Goal: Browse casually: Explore the website without a specific task or goal

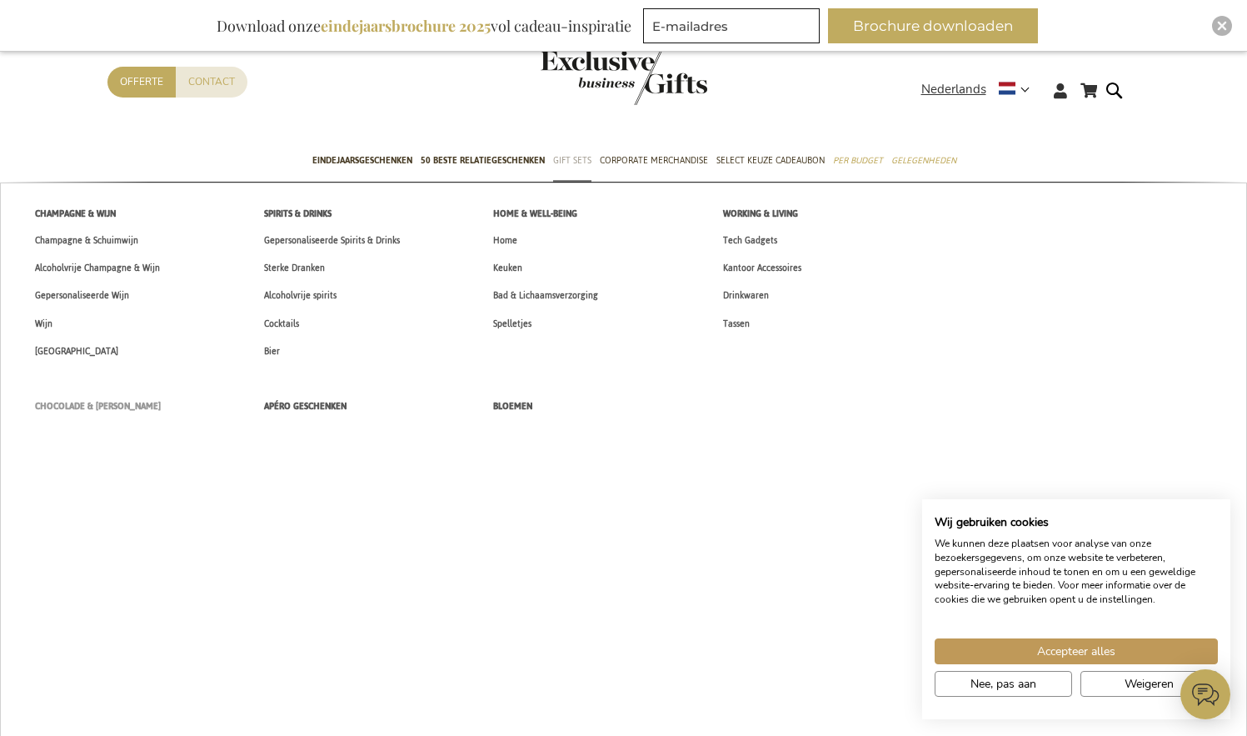
scroll to position [3, 0]
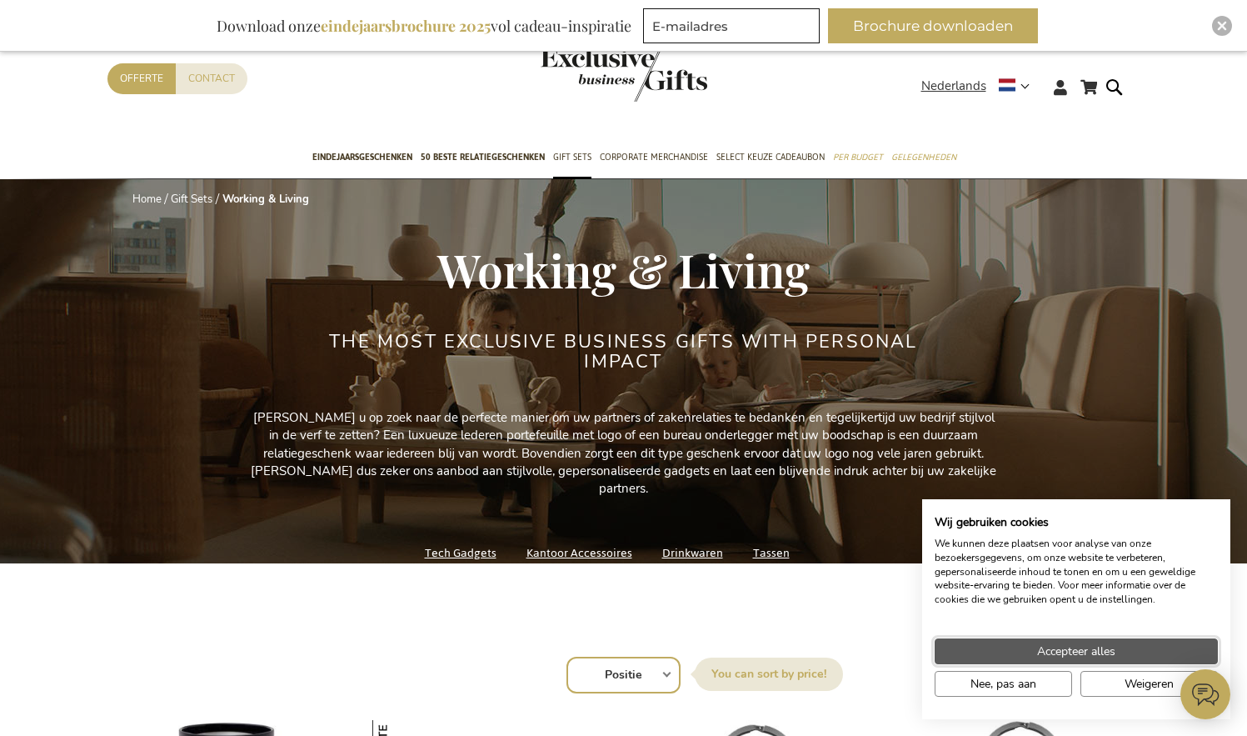
click at [1128, 647] on button "Accepteer alles" at bounding box center [1076, 651] width 283 height 26
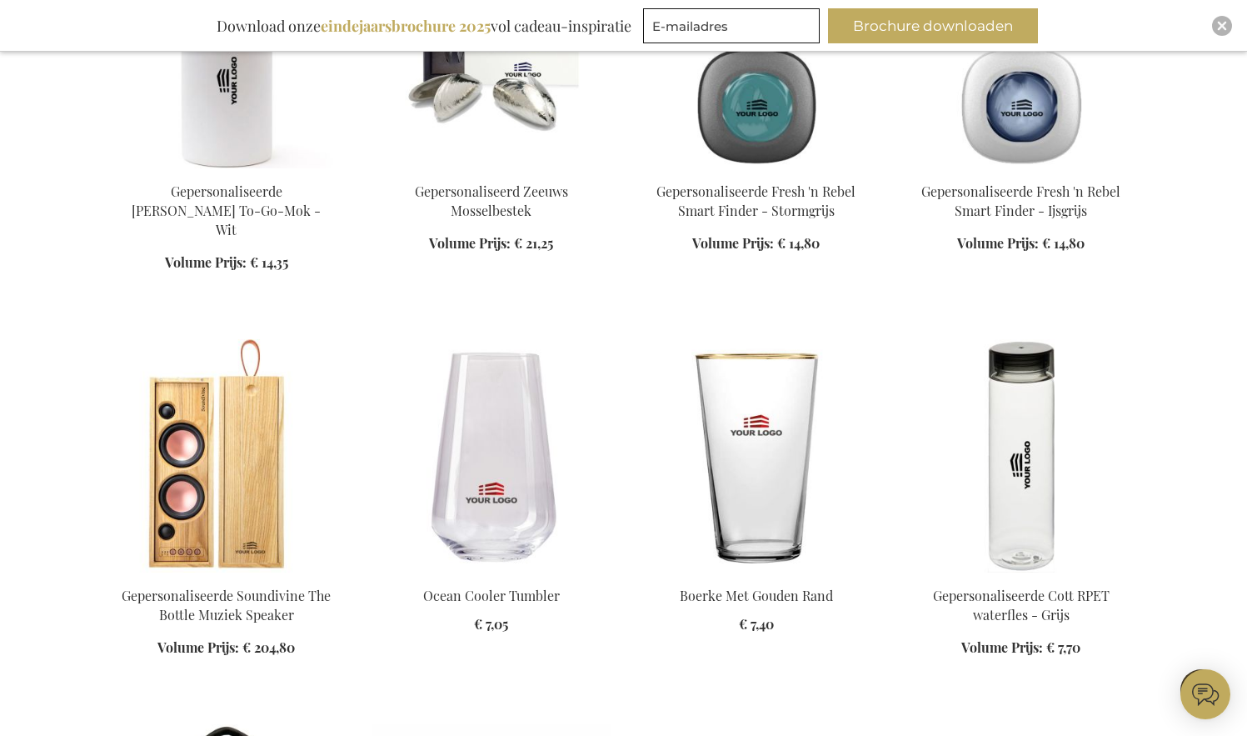
scroll to position [867, 0]
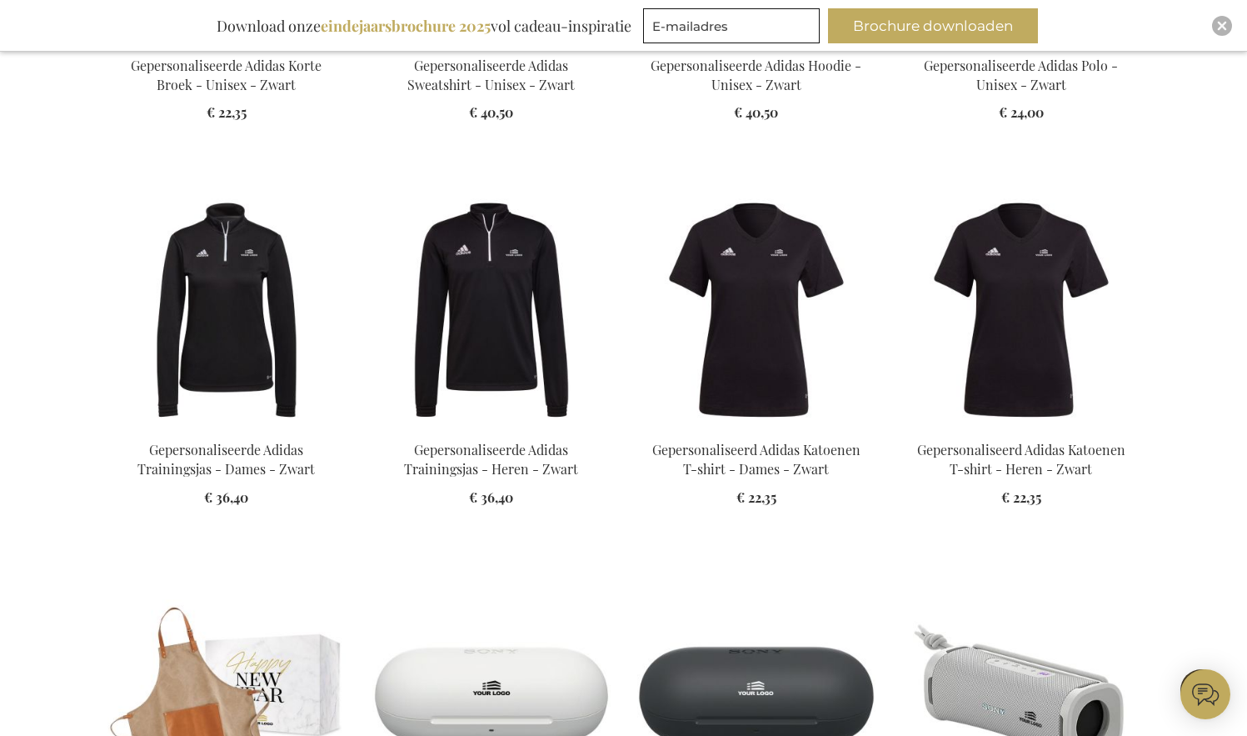
scroll to position [5564, 0]
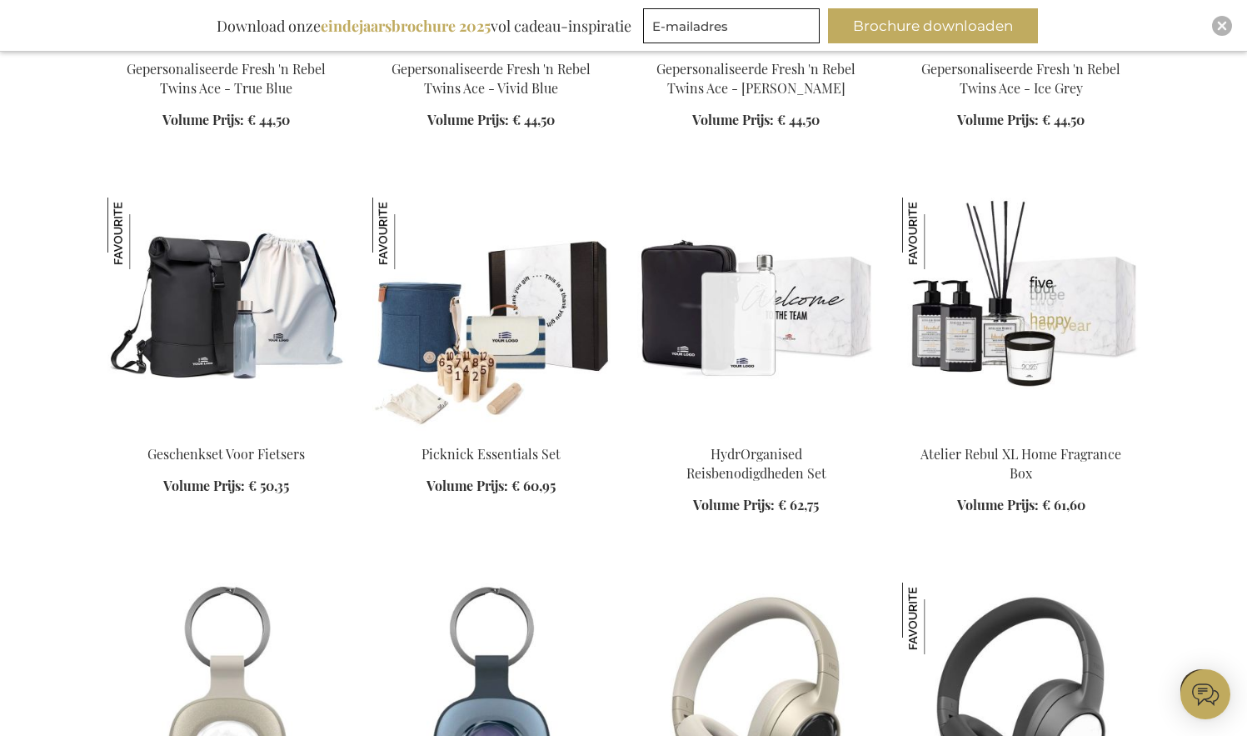
scroll to position [6776, 0]
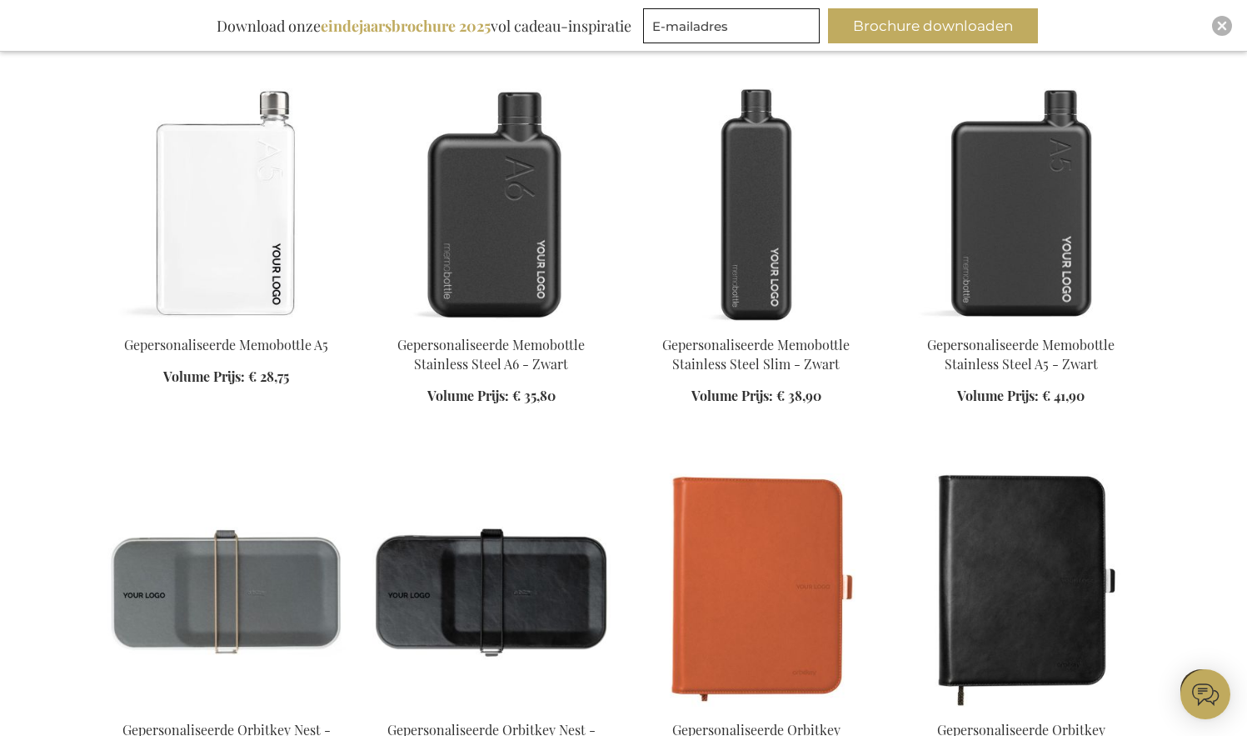
scroll to position [9385, 0]
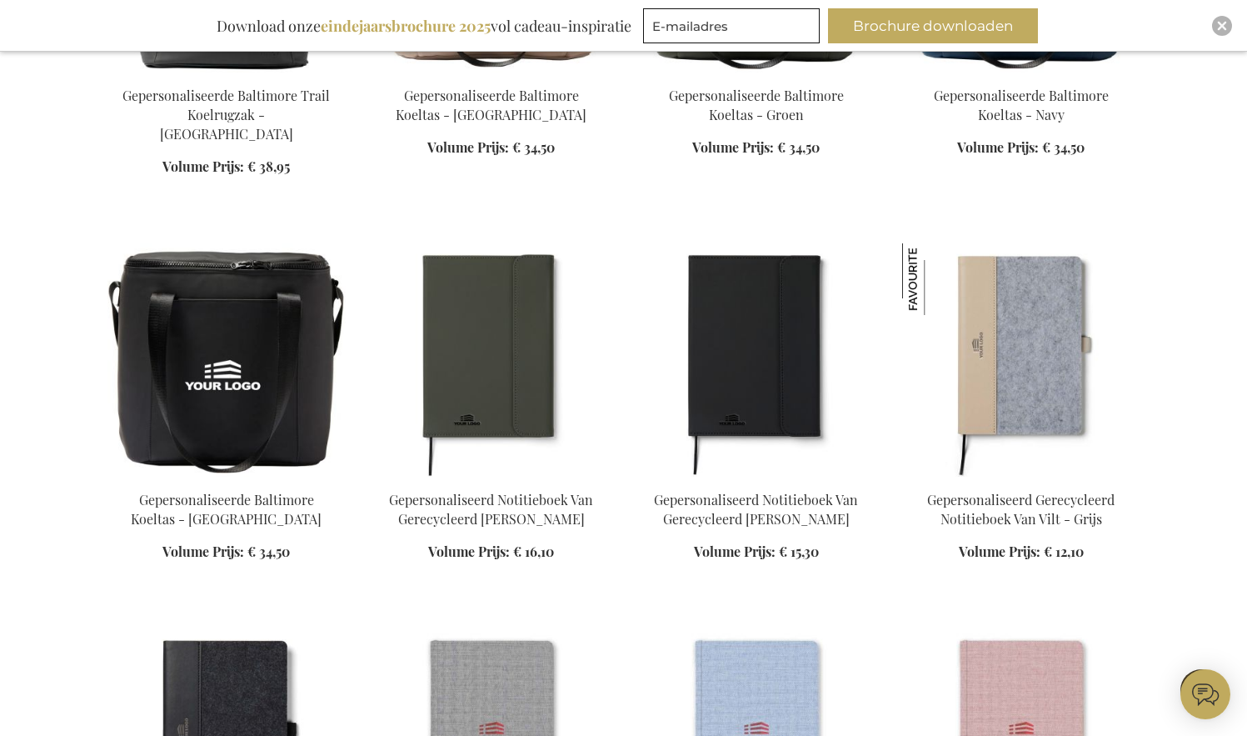
scroll to position [17837, 0]
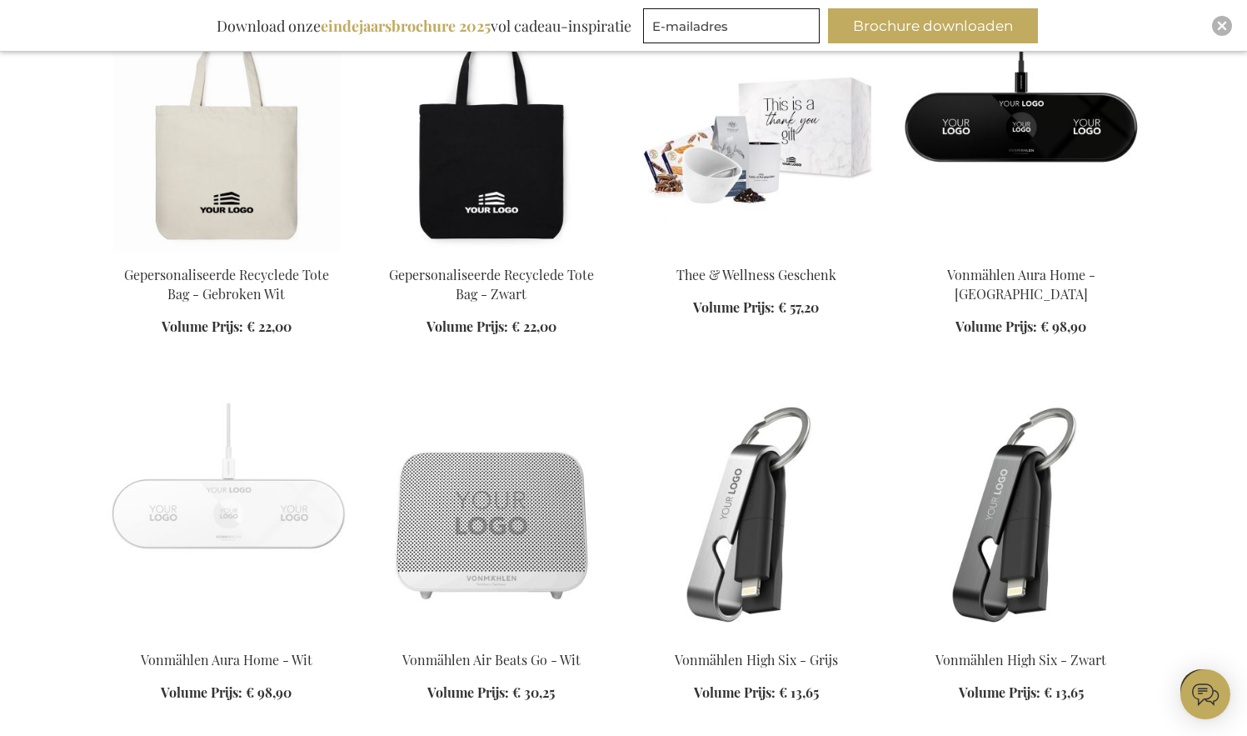
scroll to position [20090, 0]
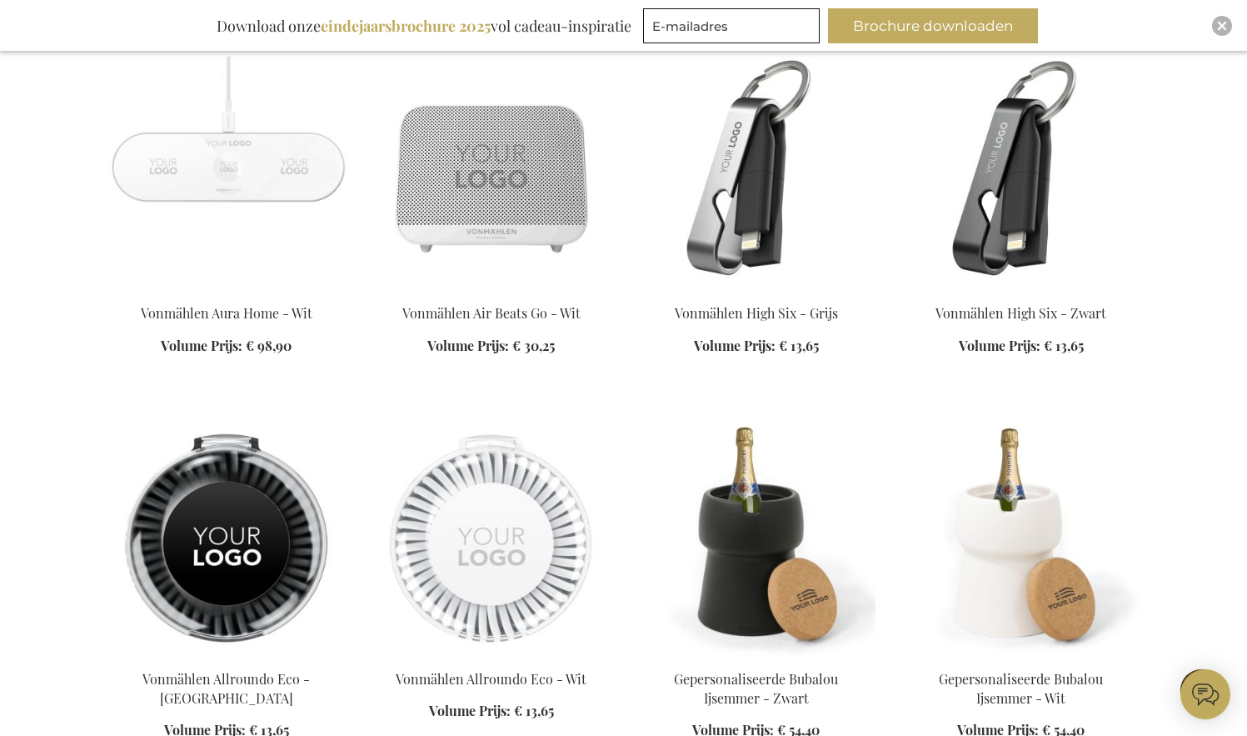
scroll to position [20431, 0]
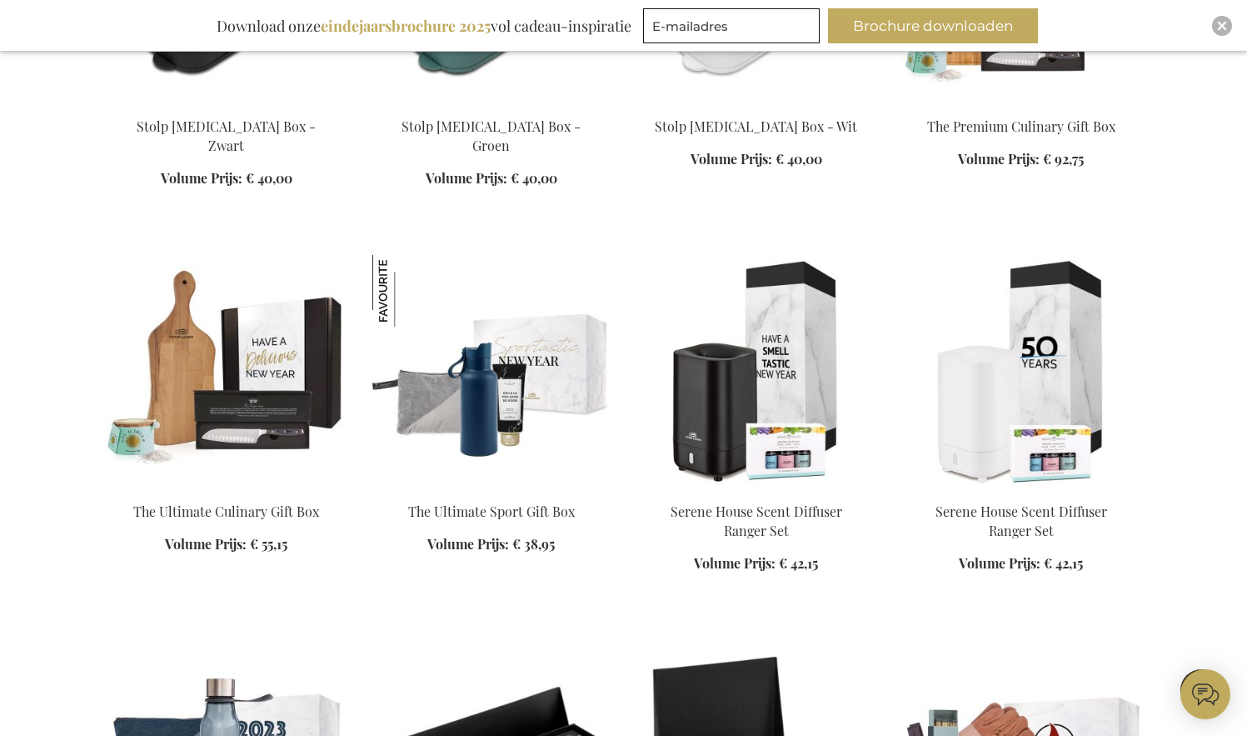
scroll to position [22418, 0]
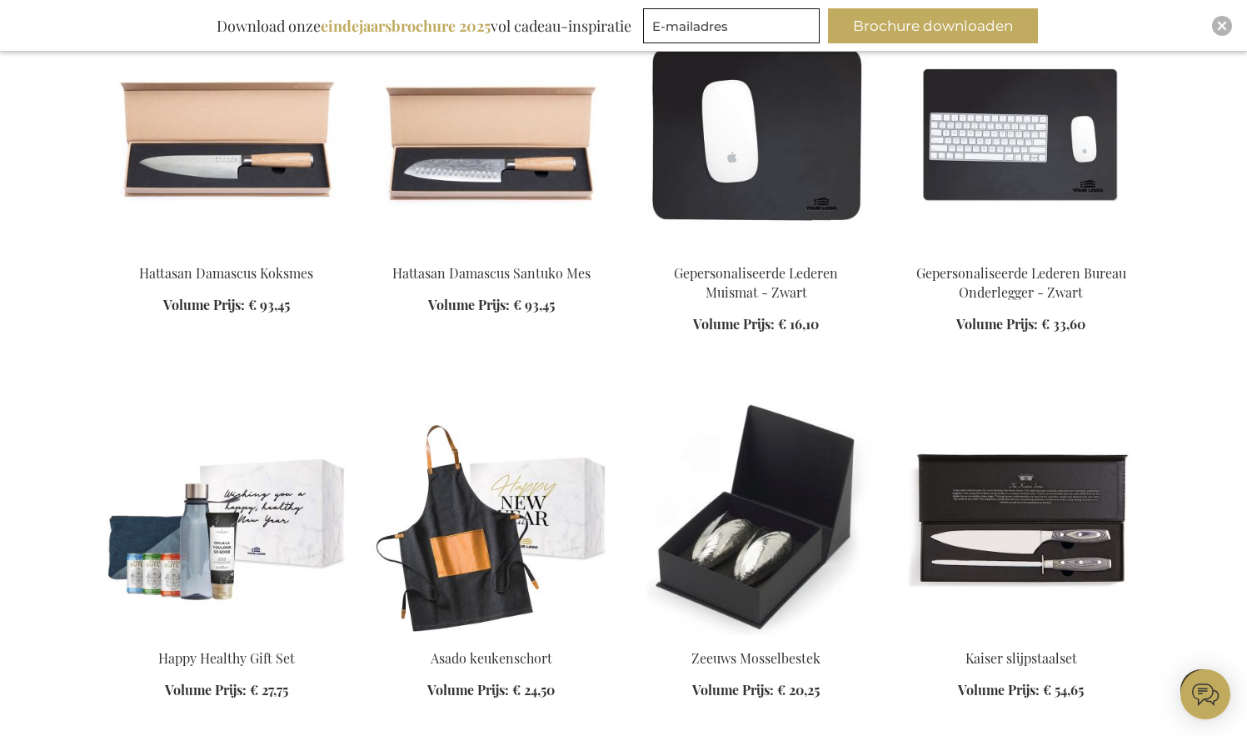
scroll to position [23280, 0]
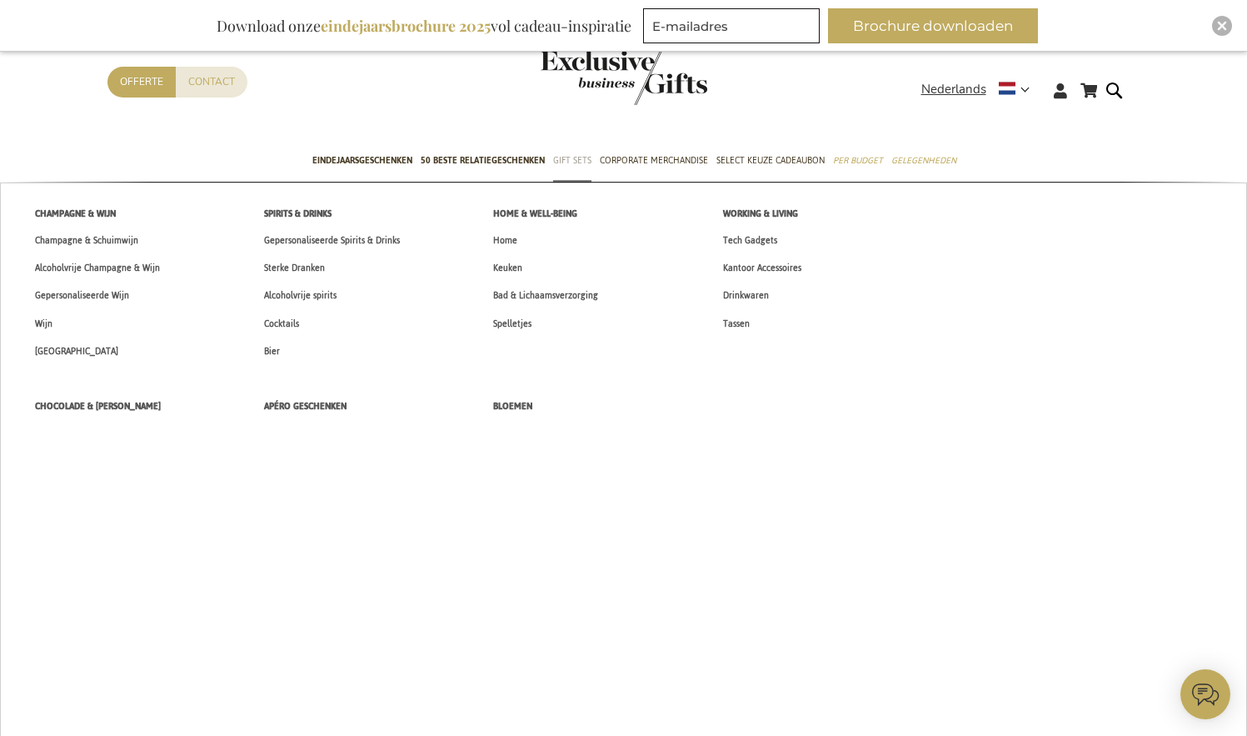
click at [566, 165] on span "Gift Sets" at bounding box center [572, 160] width 38 height 17
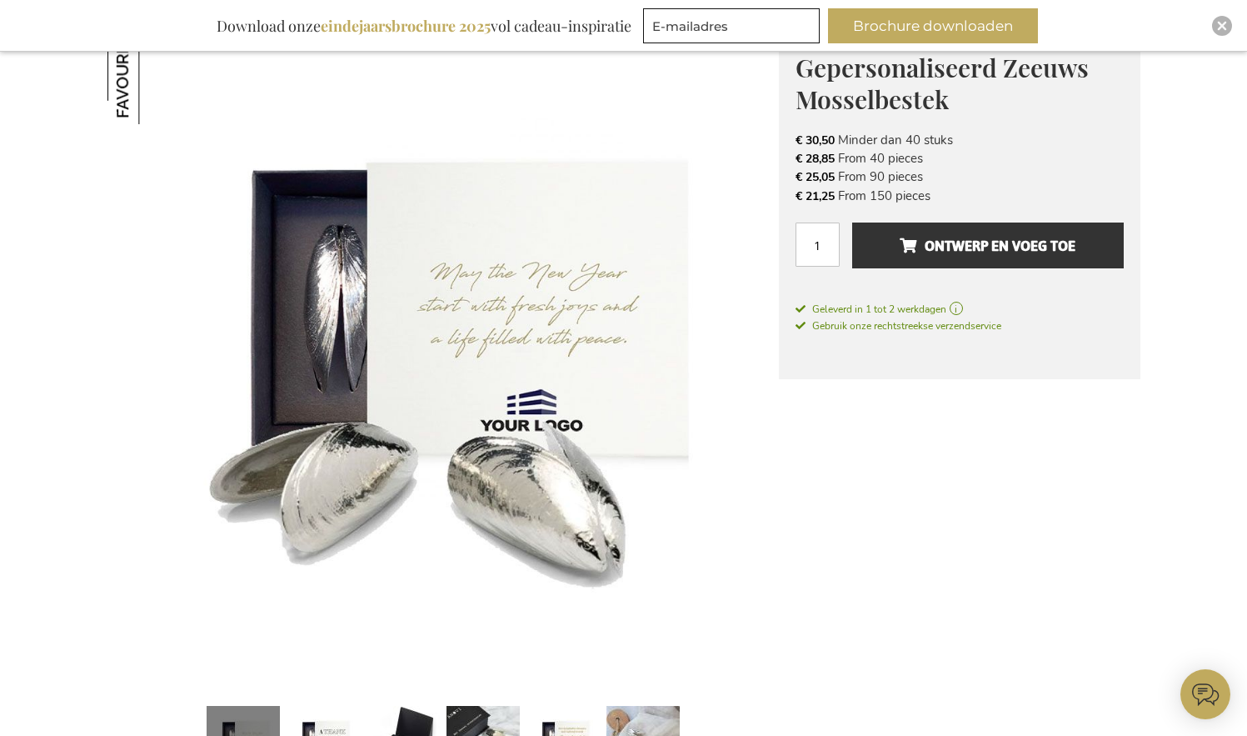
scroll to position [365, 0]
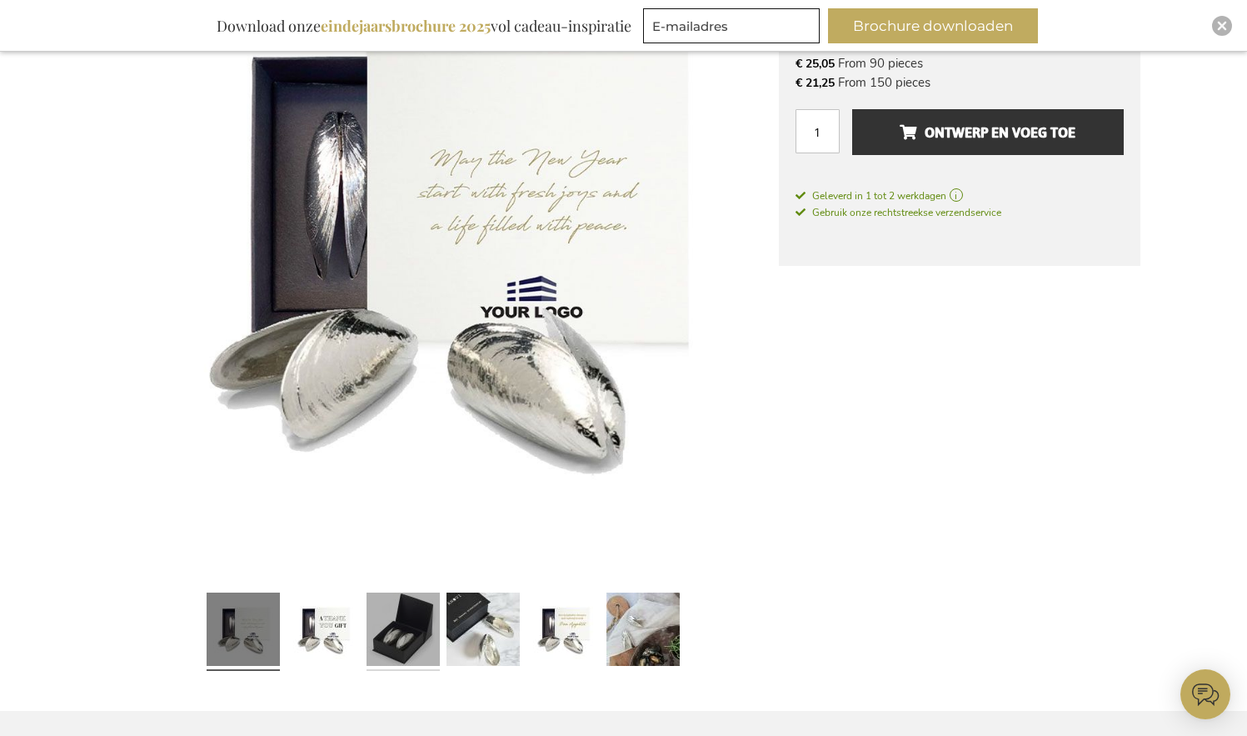
click at [392, 639] on link at bounding box center [403, 632] width 73 height 92
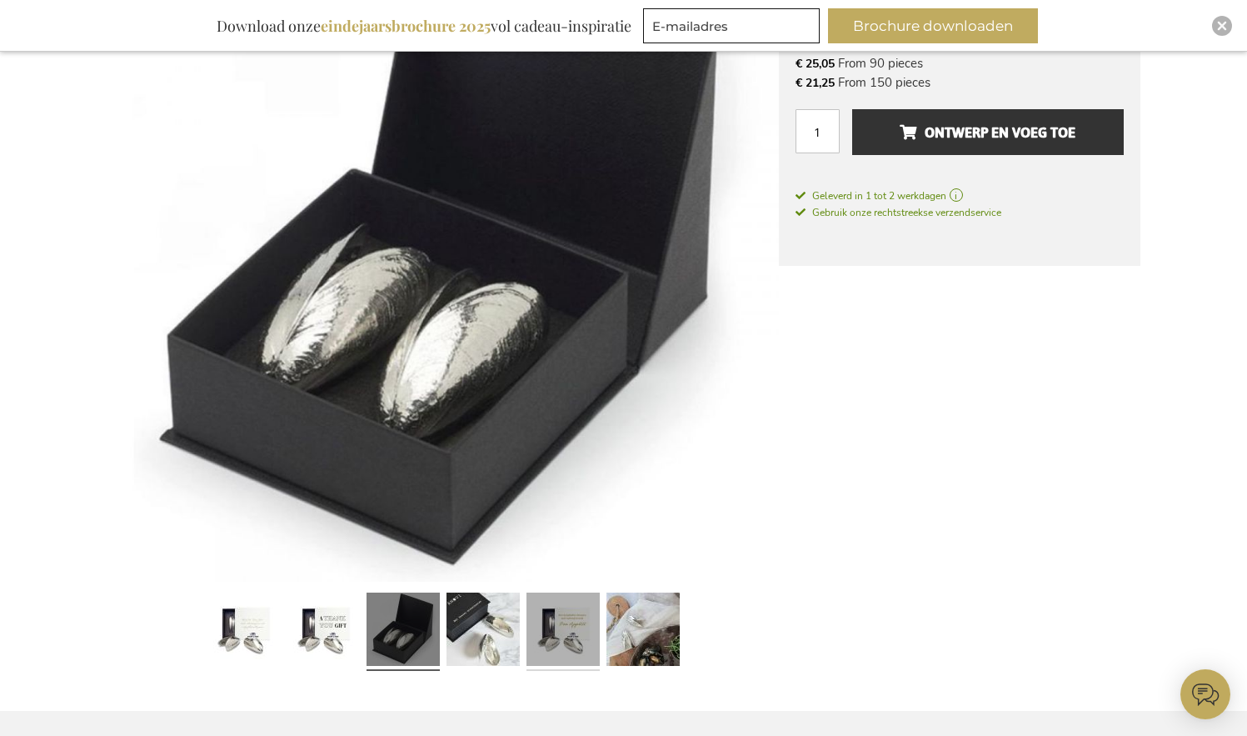
click at [550, 631] on link at bounding box center [563, 632] width 73 height 92
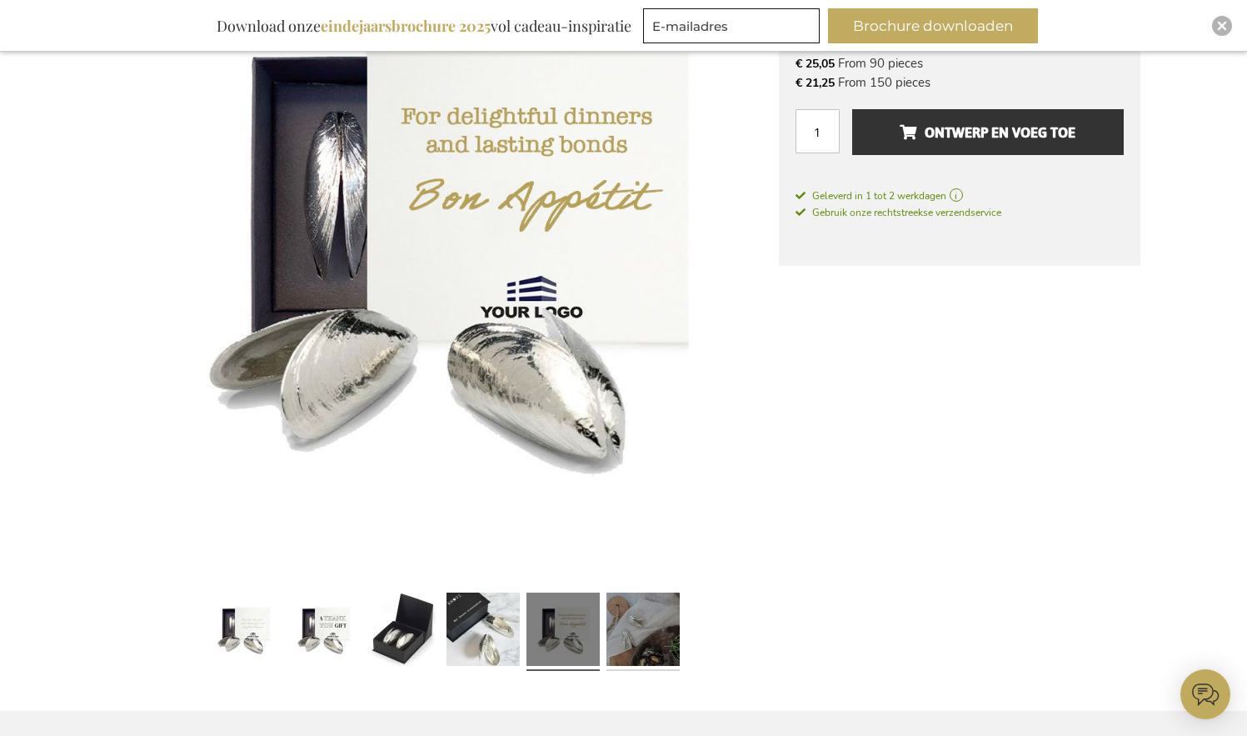
click at [628, 631] on link at bounding box center [643, 632] width 73 height 92
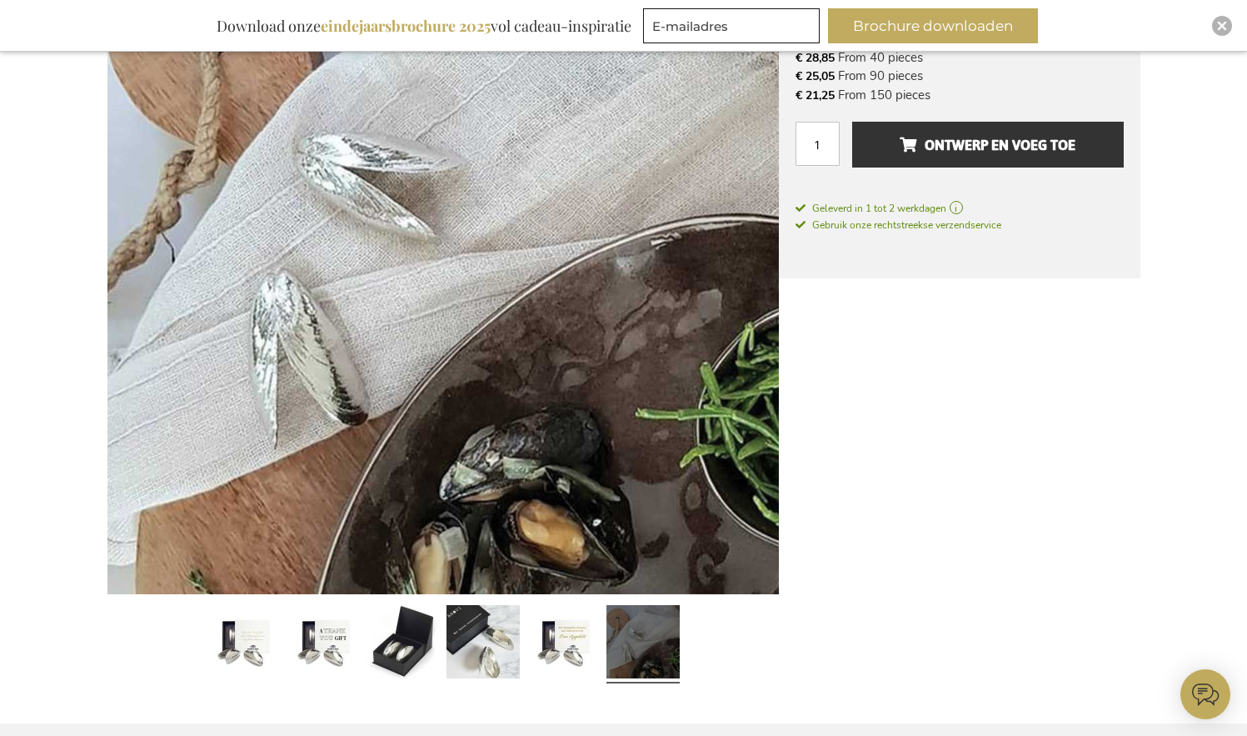
scroll to position [322, 0]
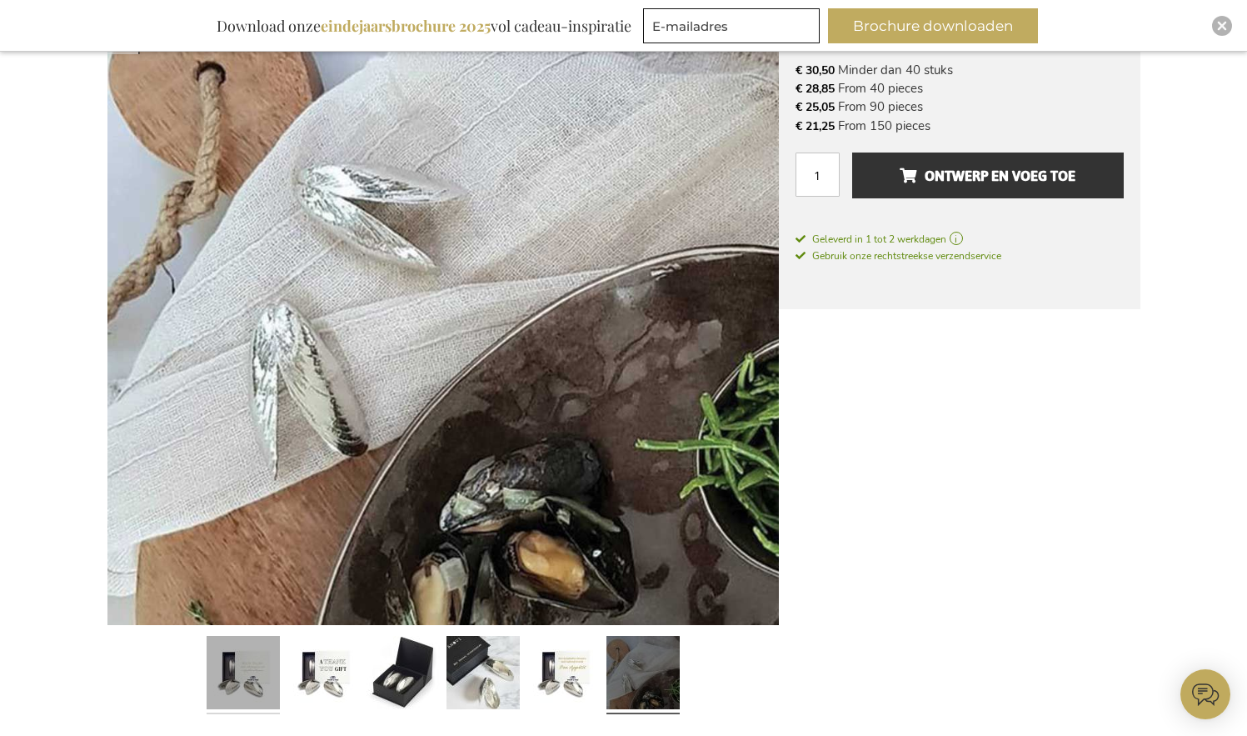
click at [243, 677] on link at bounding box center [243, 675] width 73 height 92
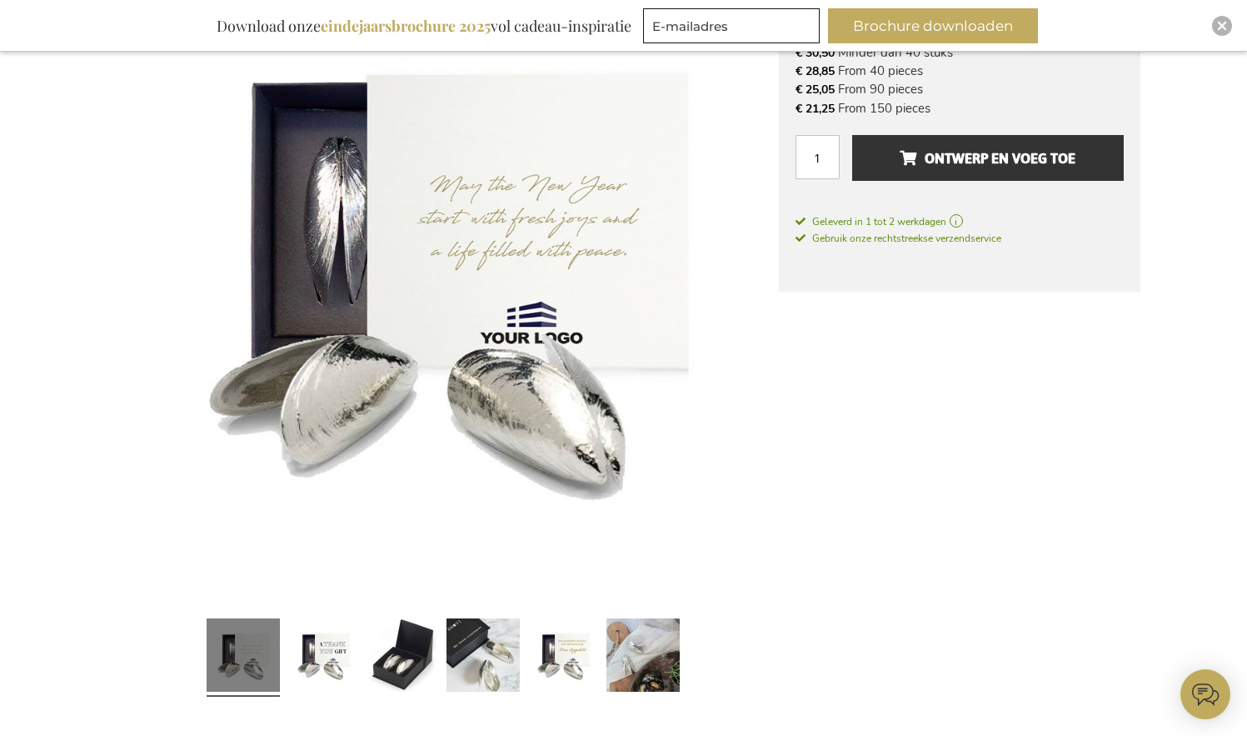
scroll to position [485, 0]
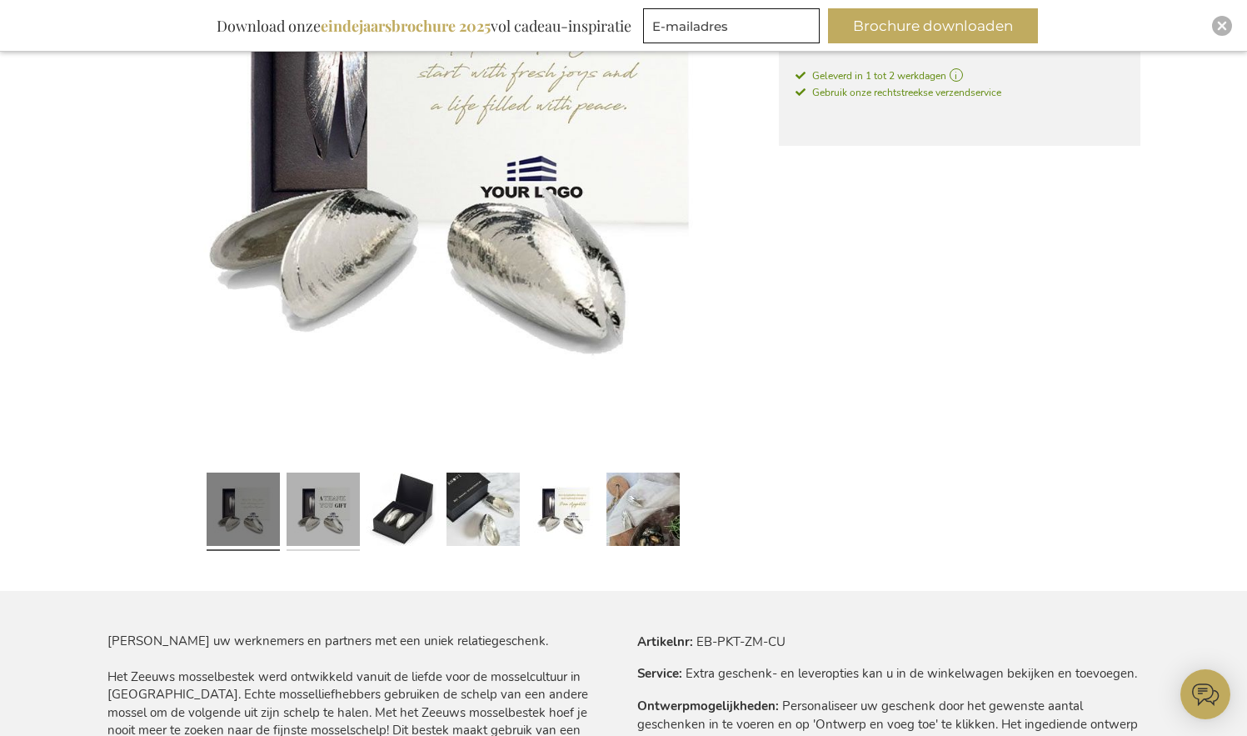
click at [329, 525] on link at bounding box center [323, 512] width 73 height 92
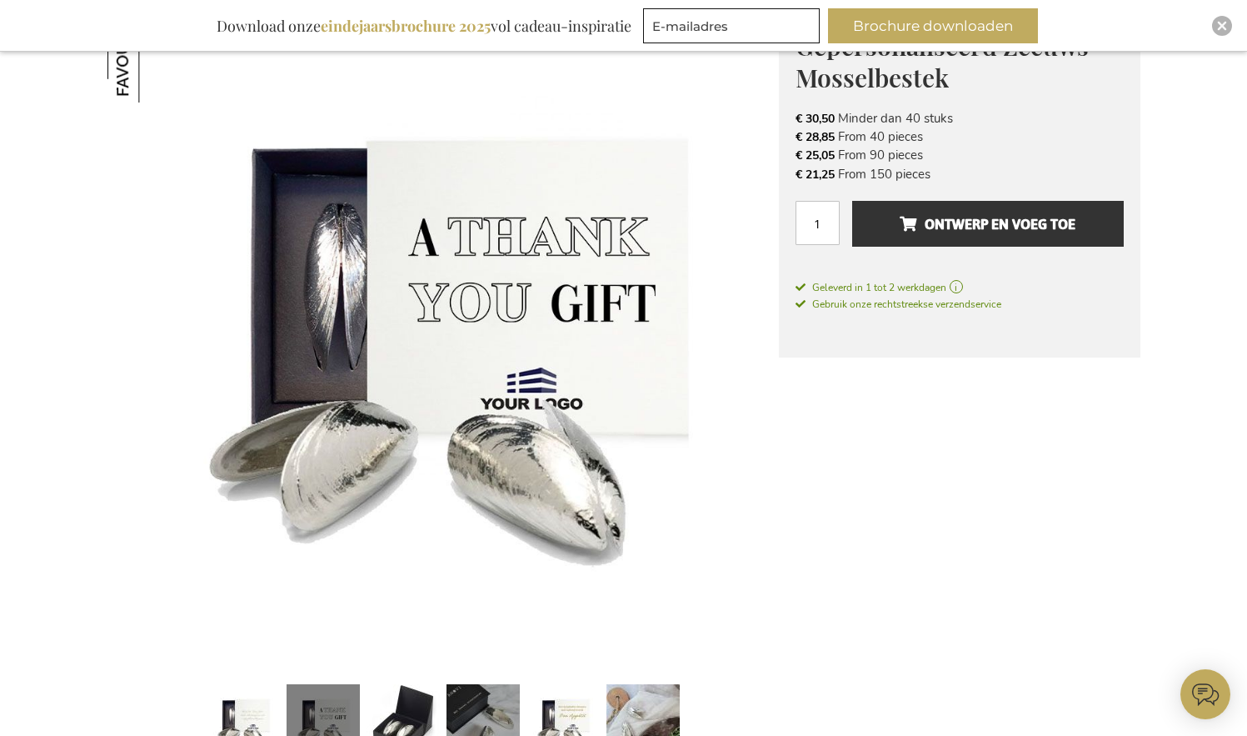
scroll to position [331, 0]
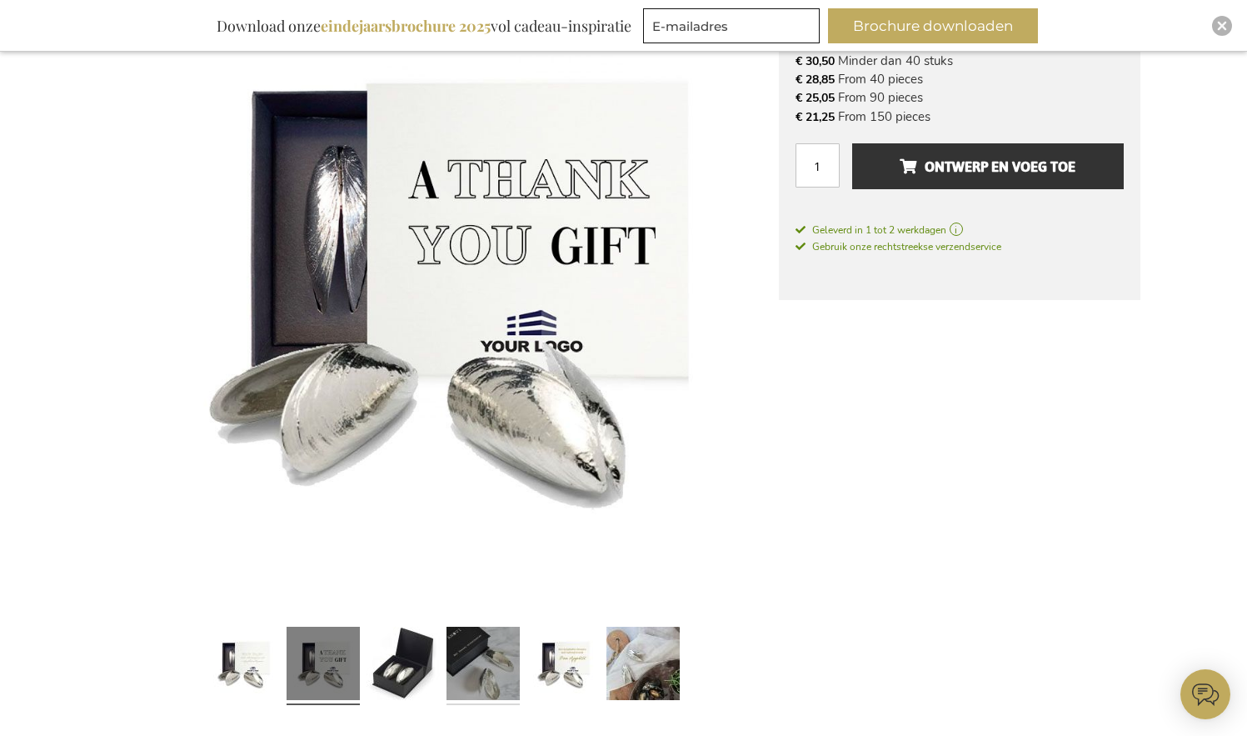
click at [482, 667] on link at bounding box center [483, 666] width 73 height 92
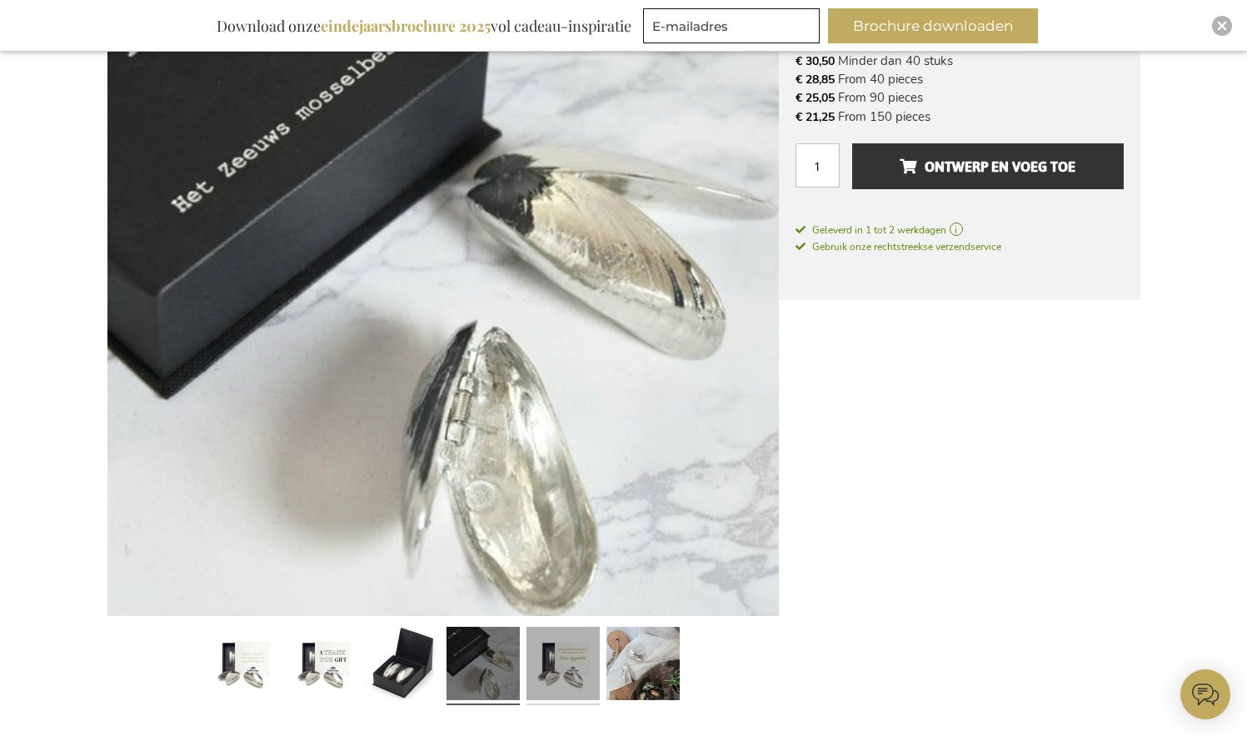
click at [557, 672] on link at bounding box center [563, 666] width 73 height 92
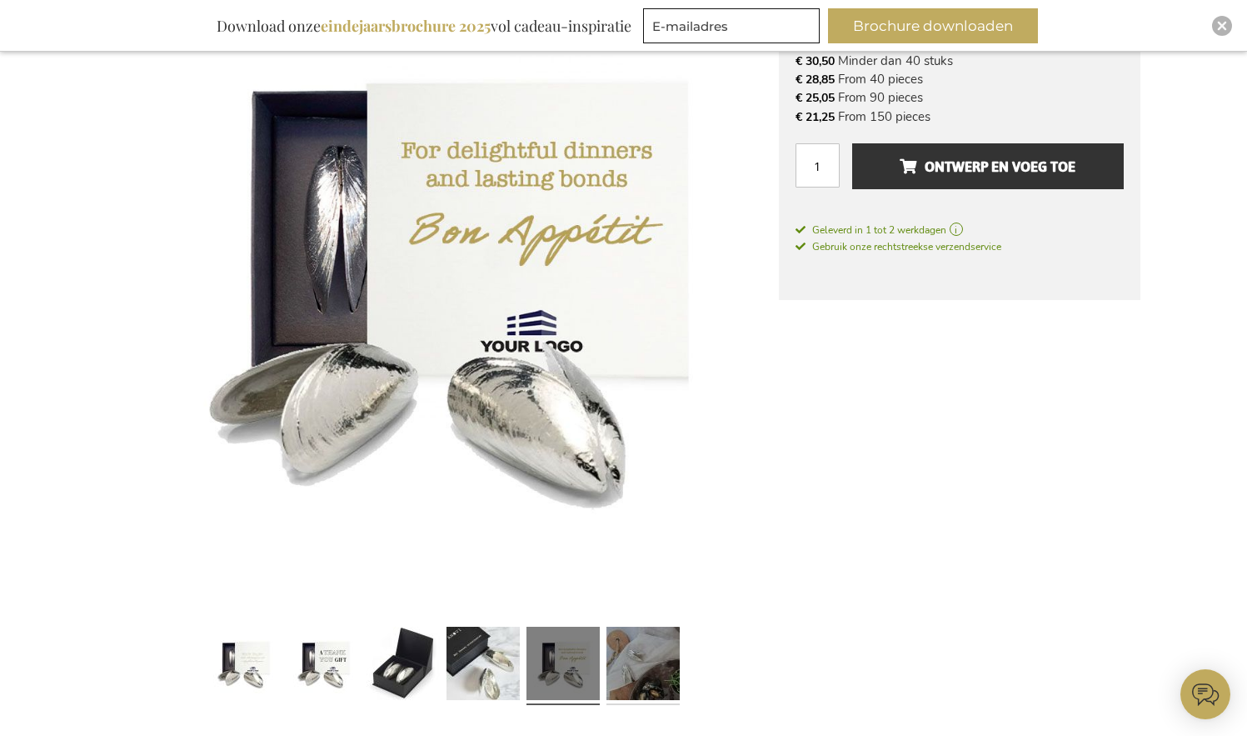
click at [641, 655] on link at bounding box center [643, 666] width 73 height 92
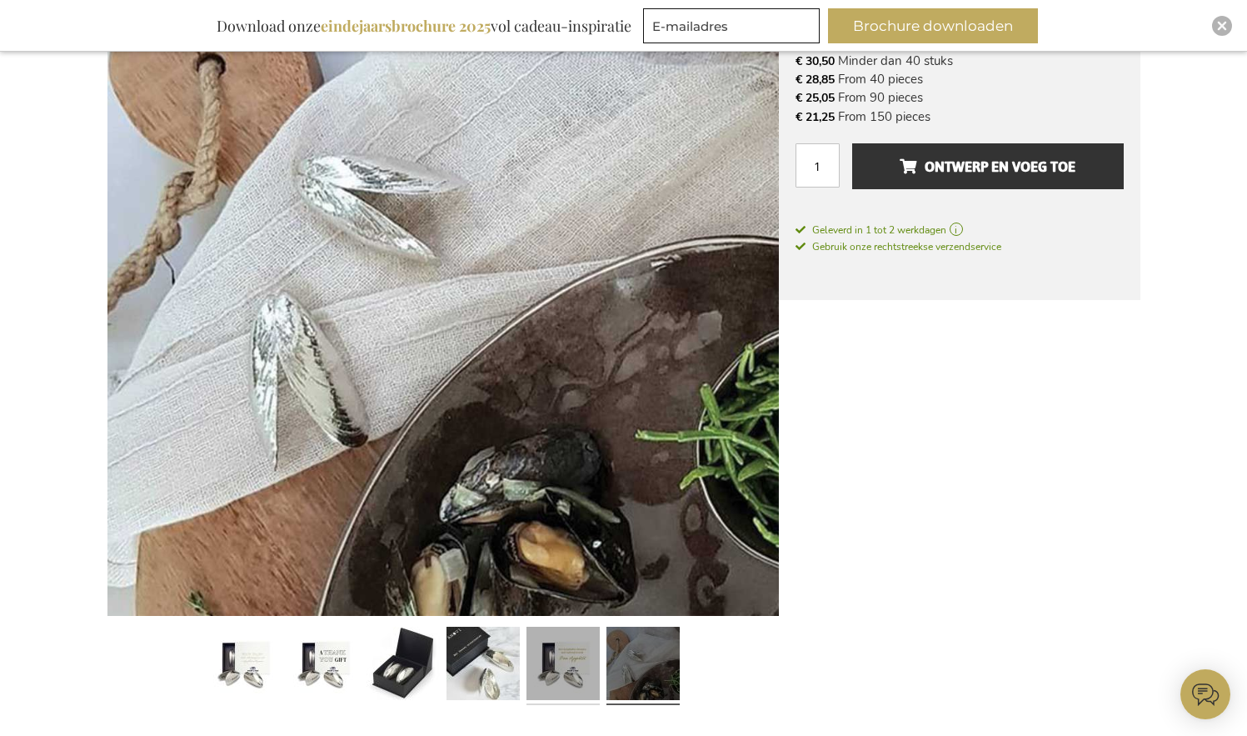
click at [583, 657] on link at bounding box center [563, 666] width 73 height 92
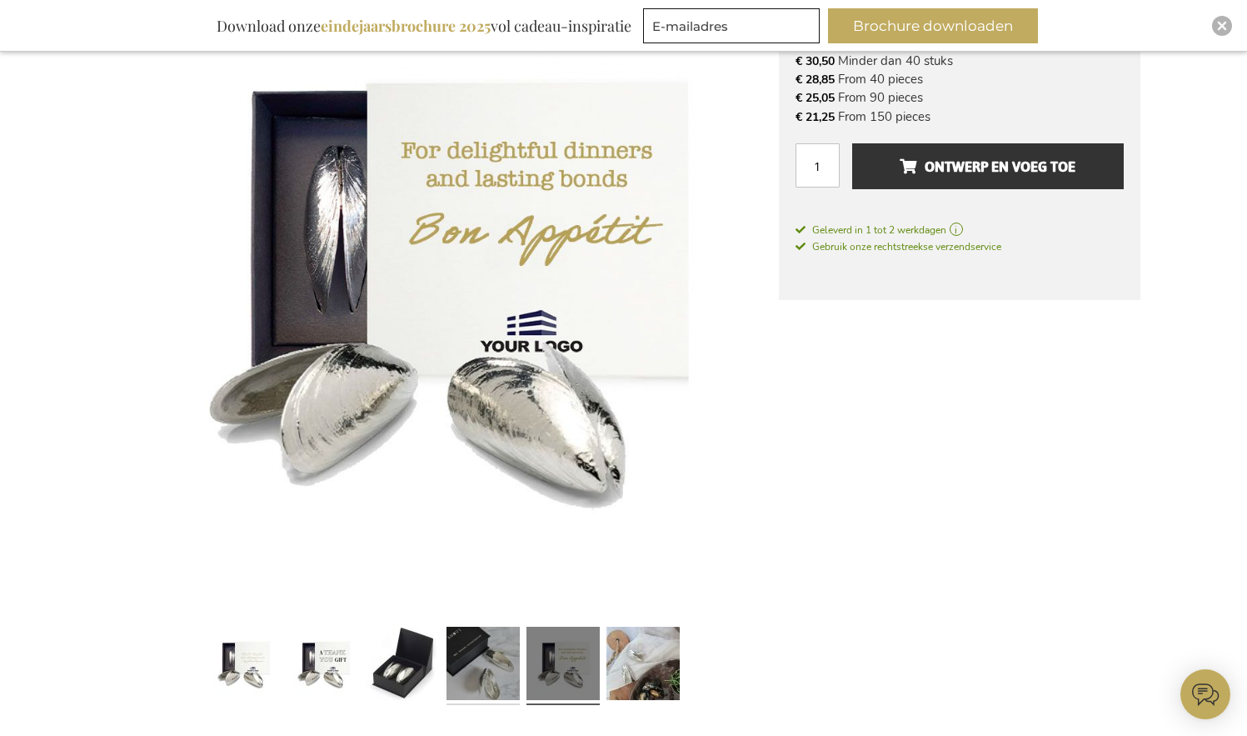
click at [489, 652] on link at bounding box center [483, 666] width 73 height 92
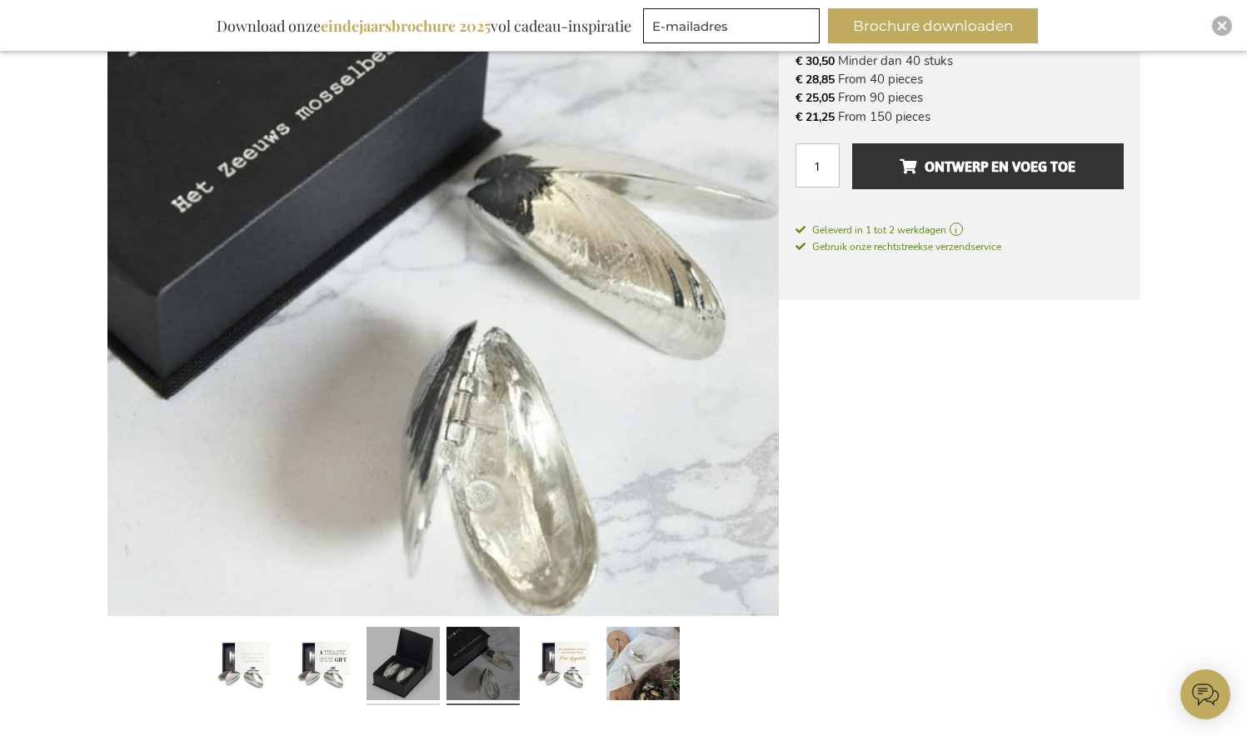
click at [431, 665] on link at bounding box center [403, 666] width 73 height 92
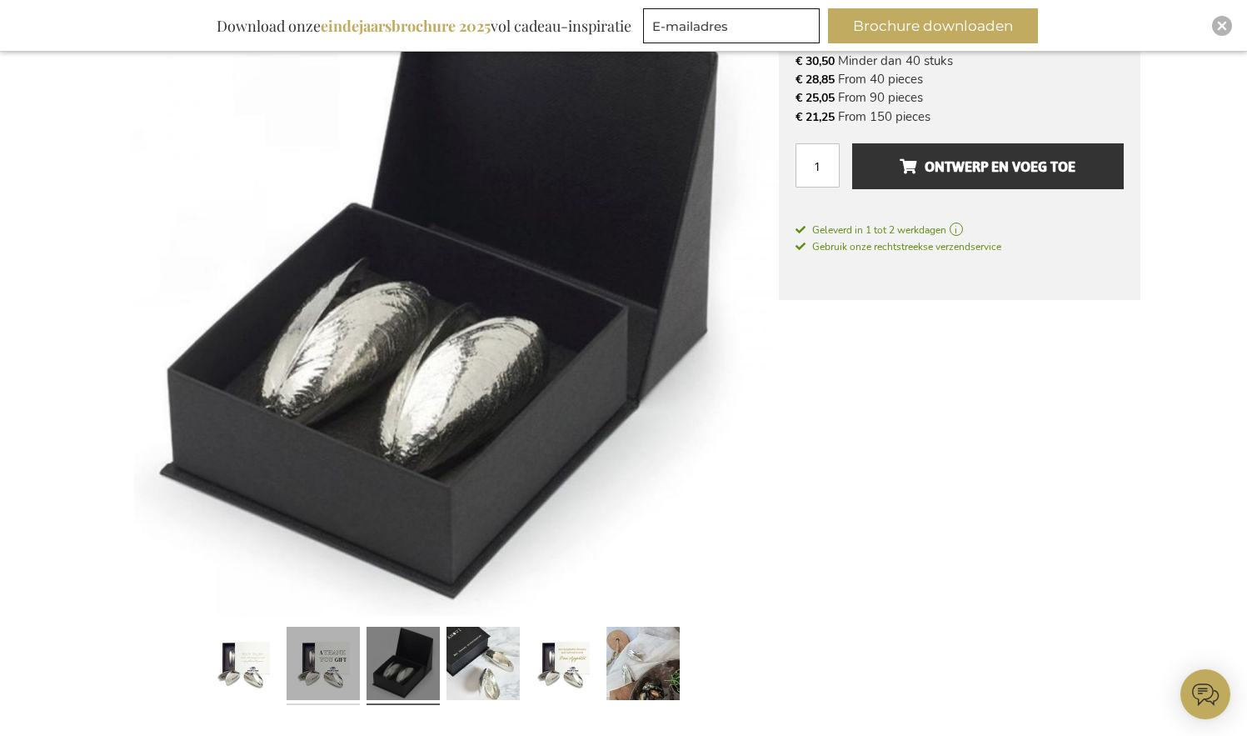
click at [332, 656] on link at bounding box center [323, 666] width 73 height 92
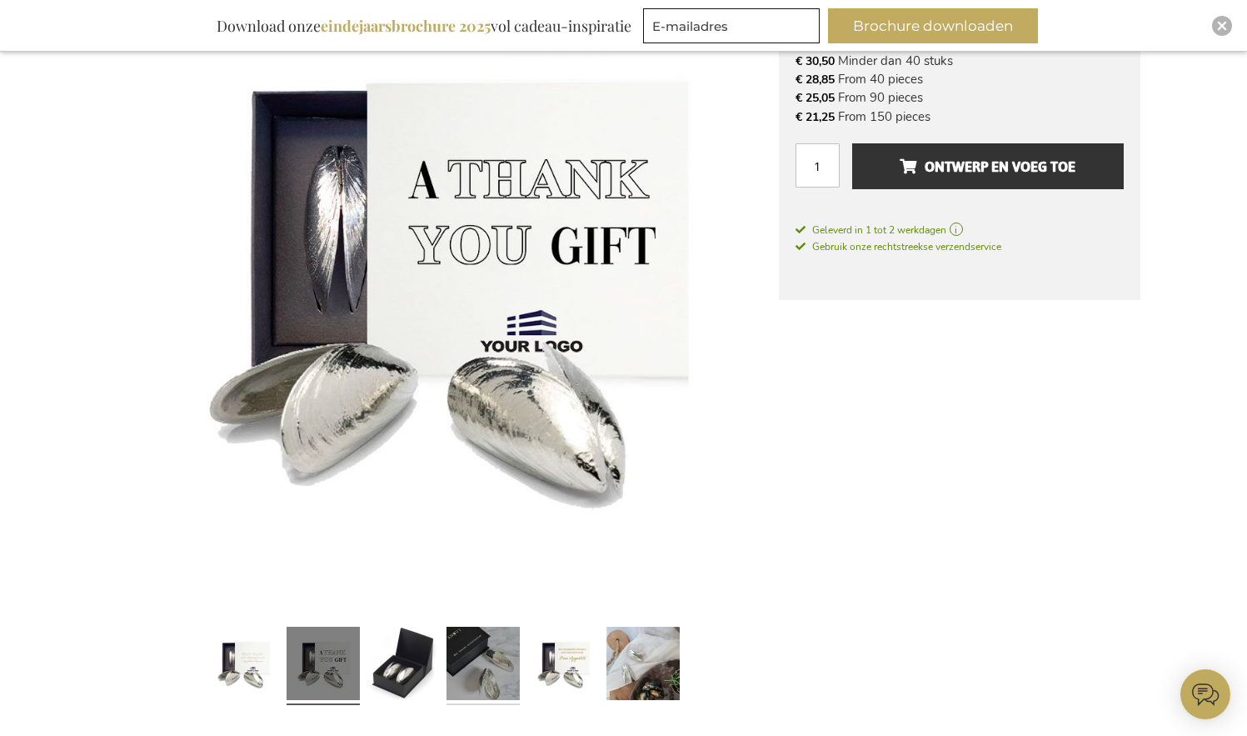
click at [502, 659] on link at bounding box center [483, 666] width 73 height 92
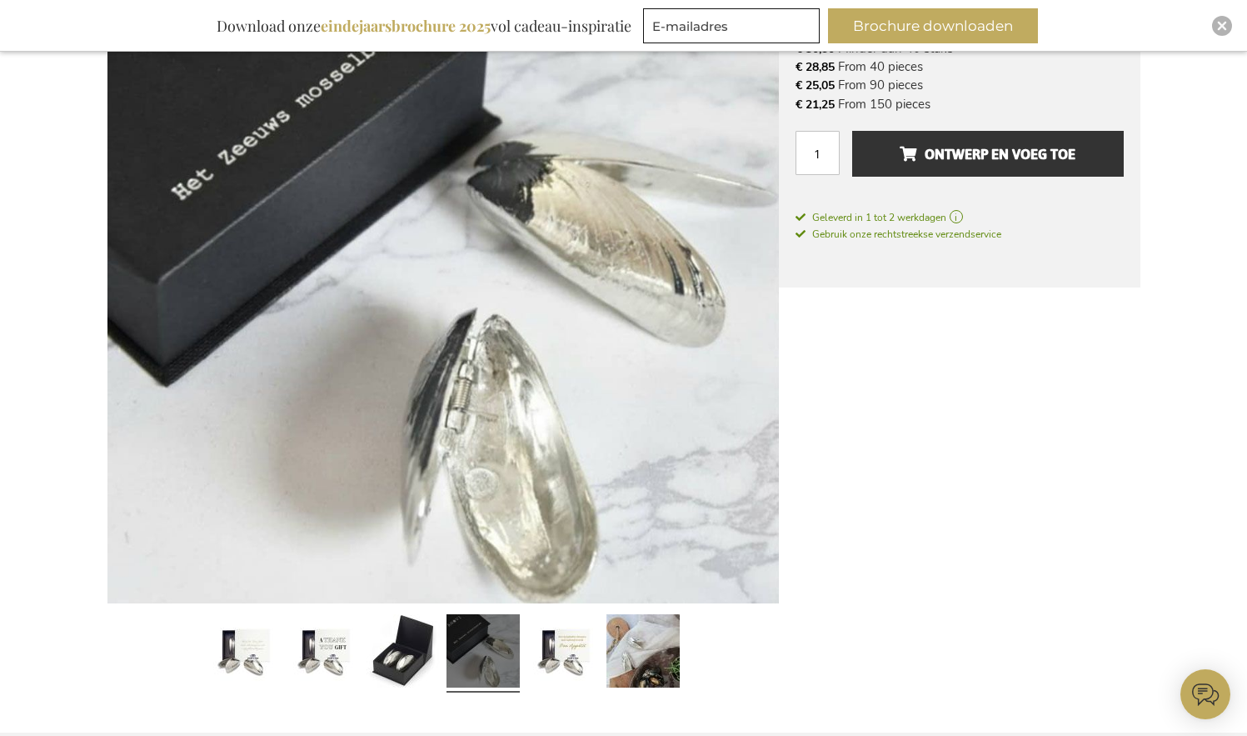
scroll to position [459, 0]
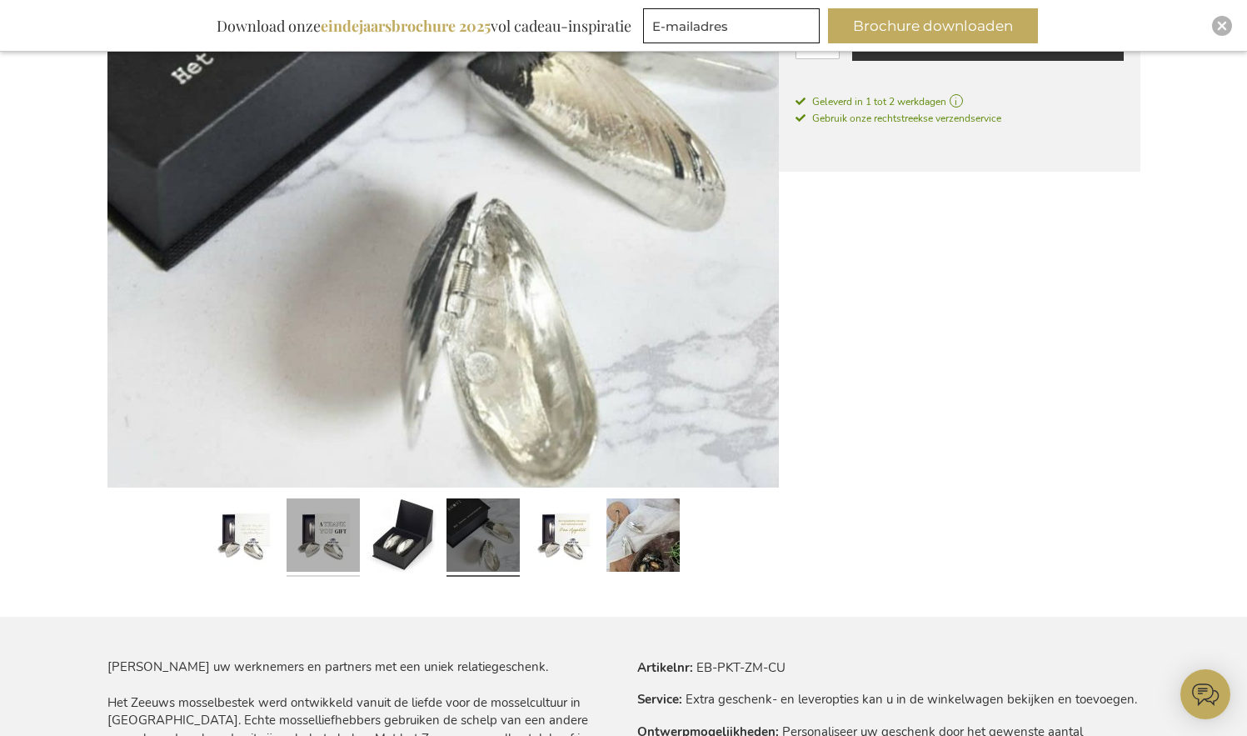
click at [323, 544] on link at bounding box center [323, 538] width 73 height 92
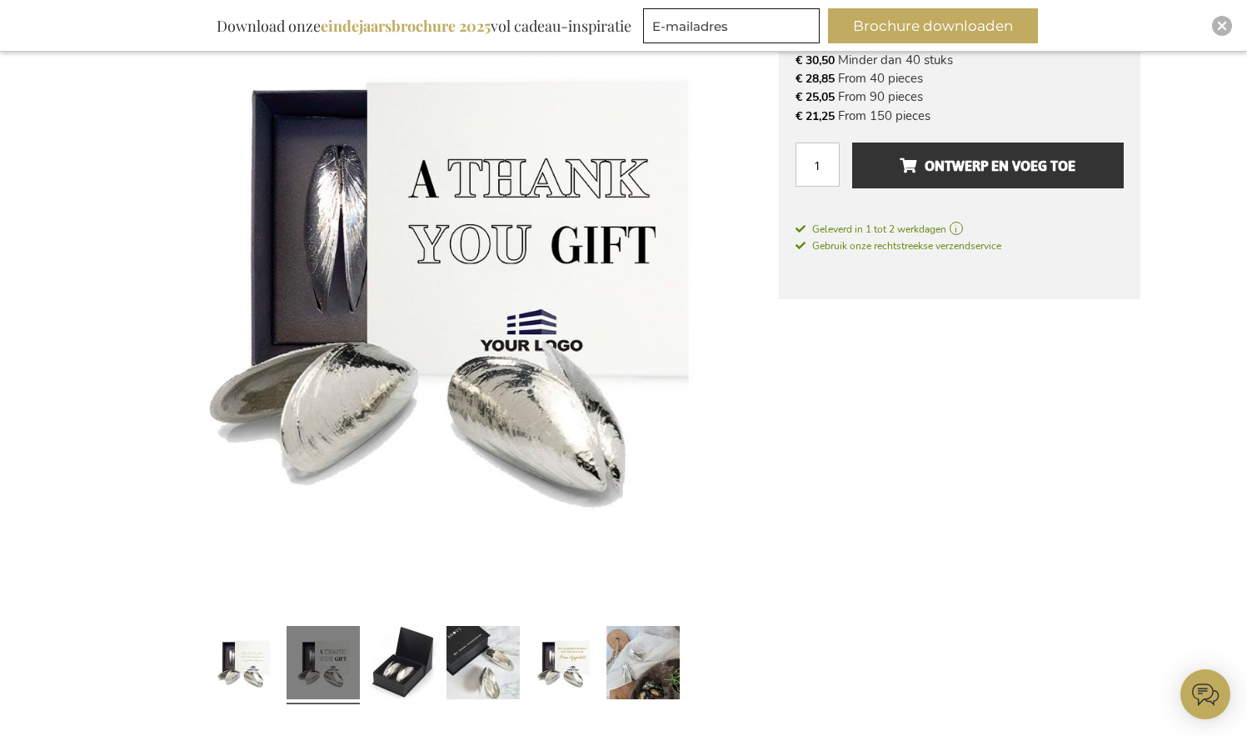
scroll to position [255, 0]
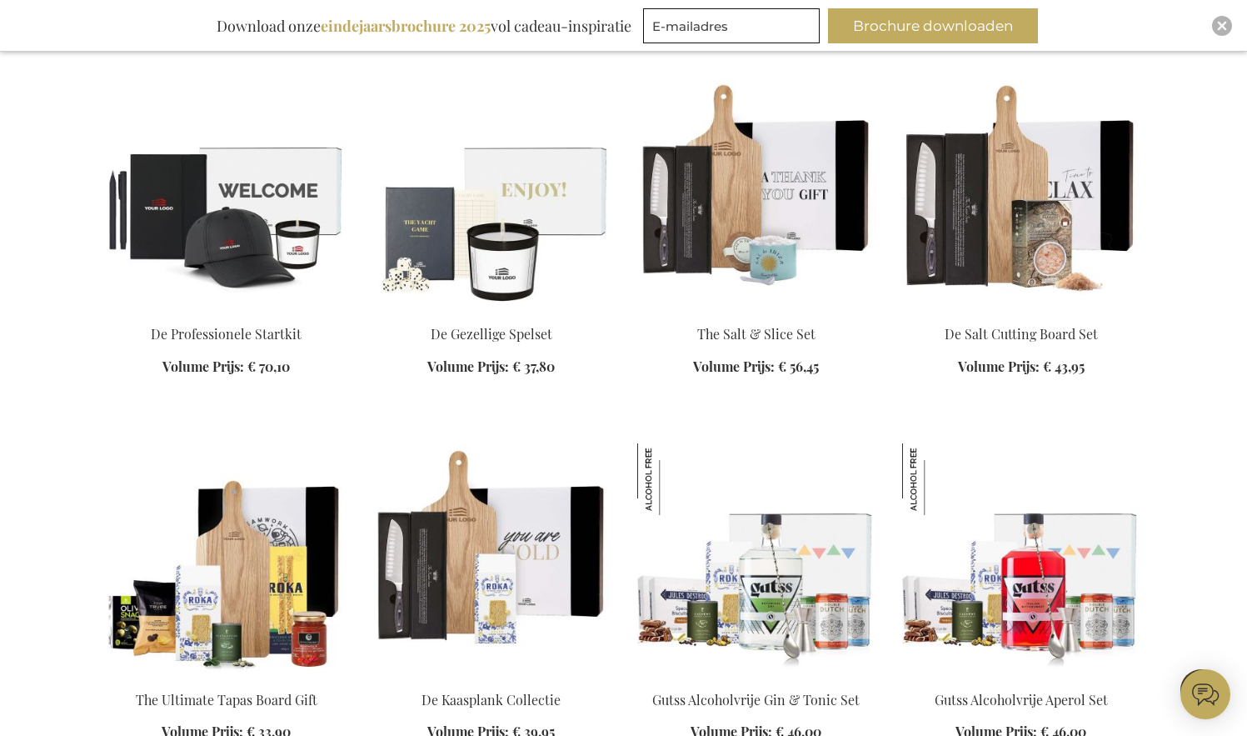
scroll to position [3786, 0]
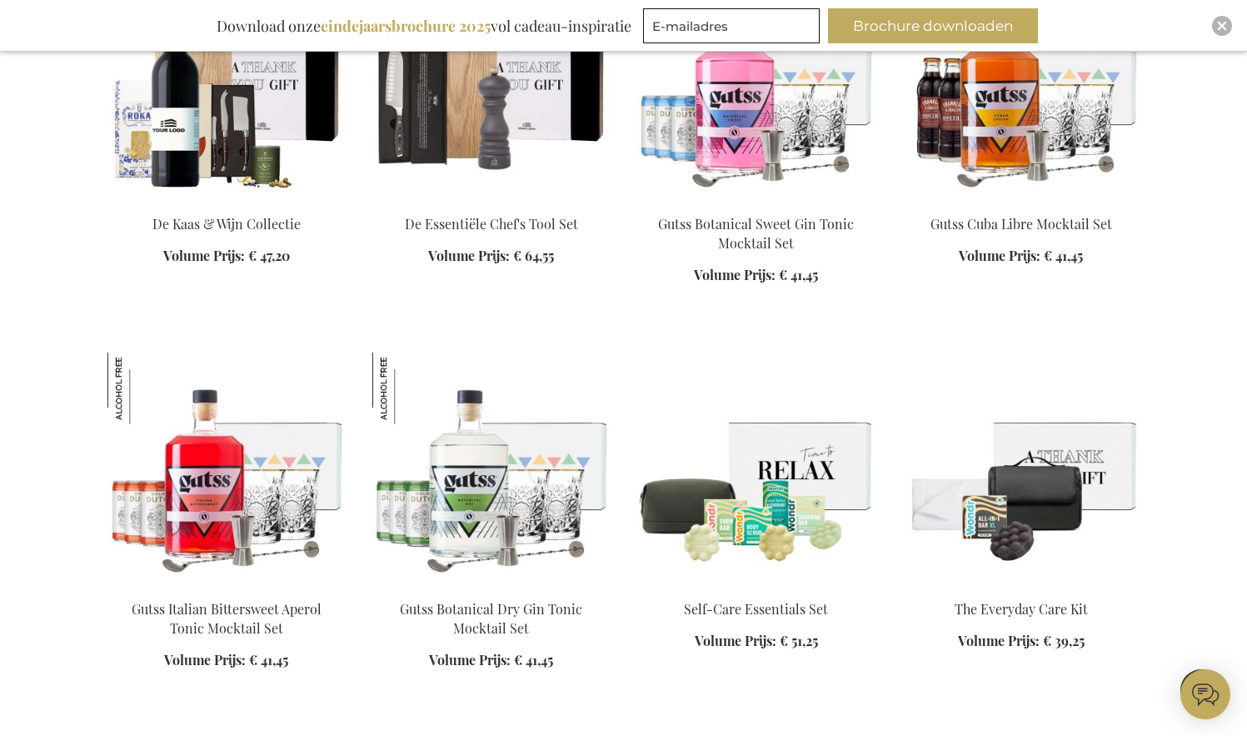
scroll to position [4741, 0]
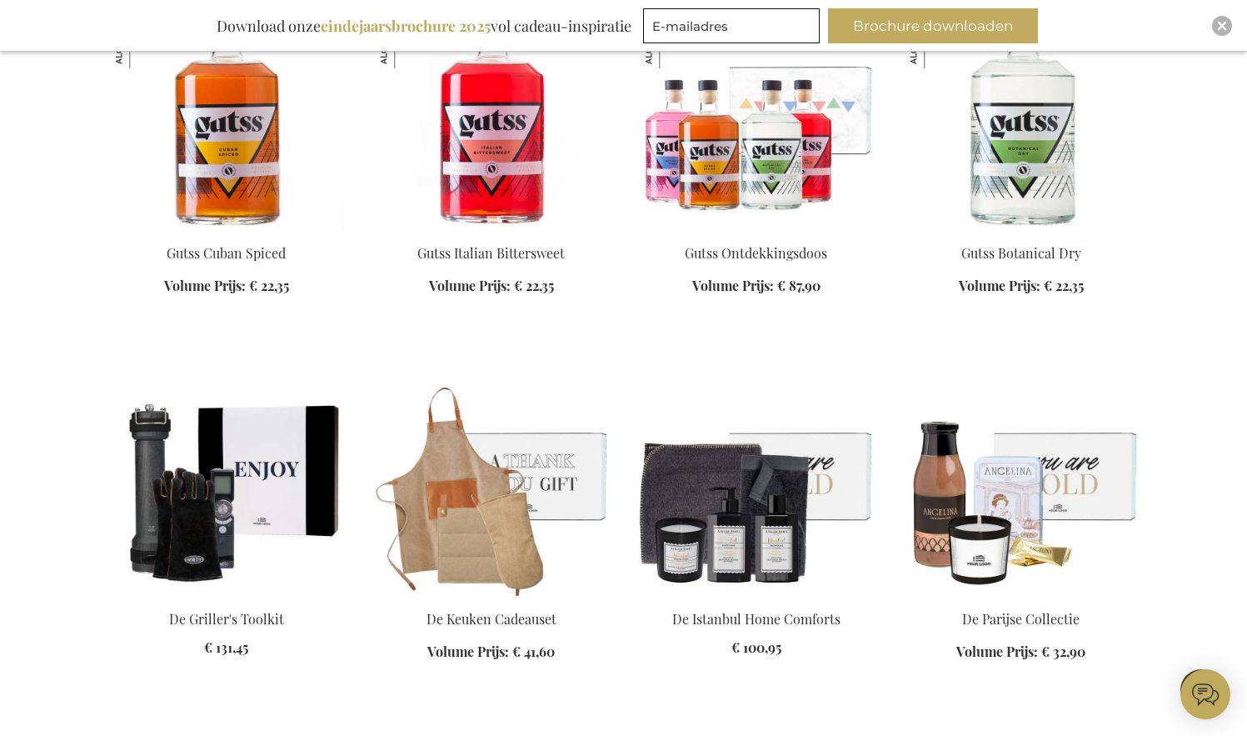
scroll to position [5891, 0]
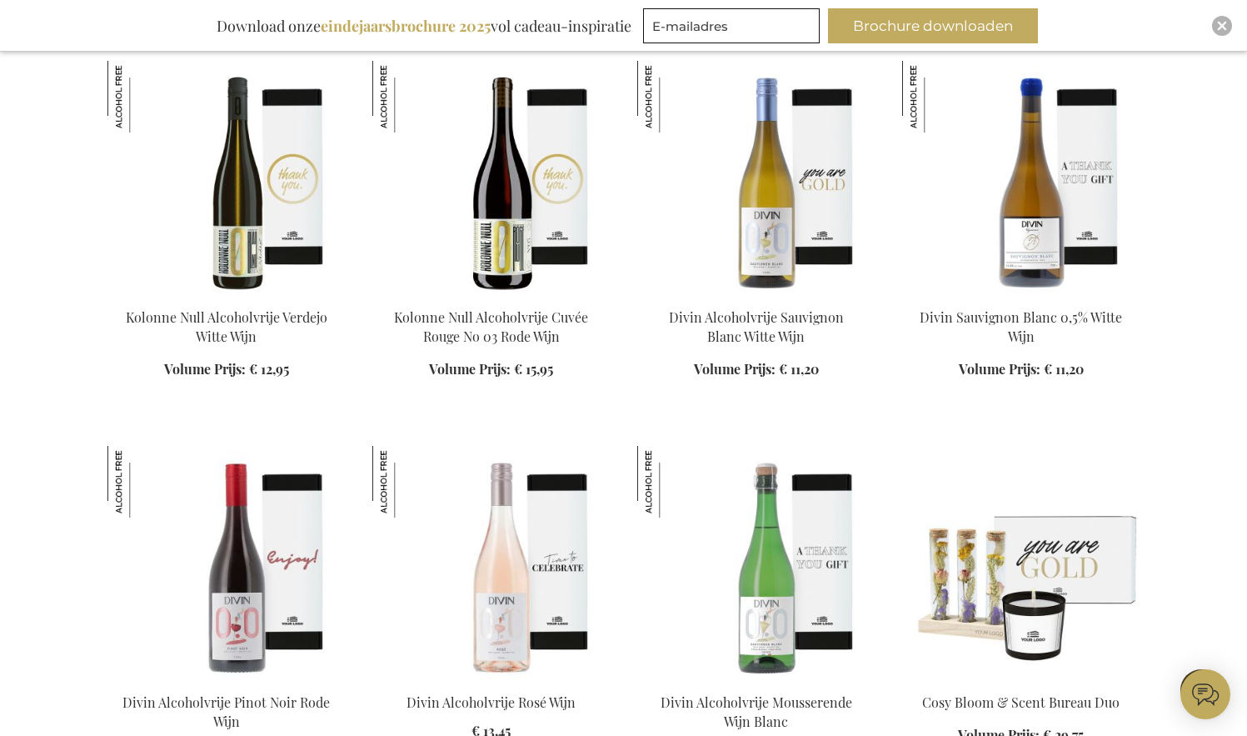
scroll to position [8115, 0]
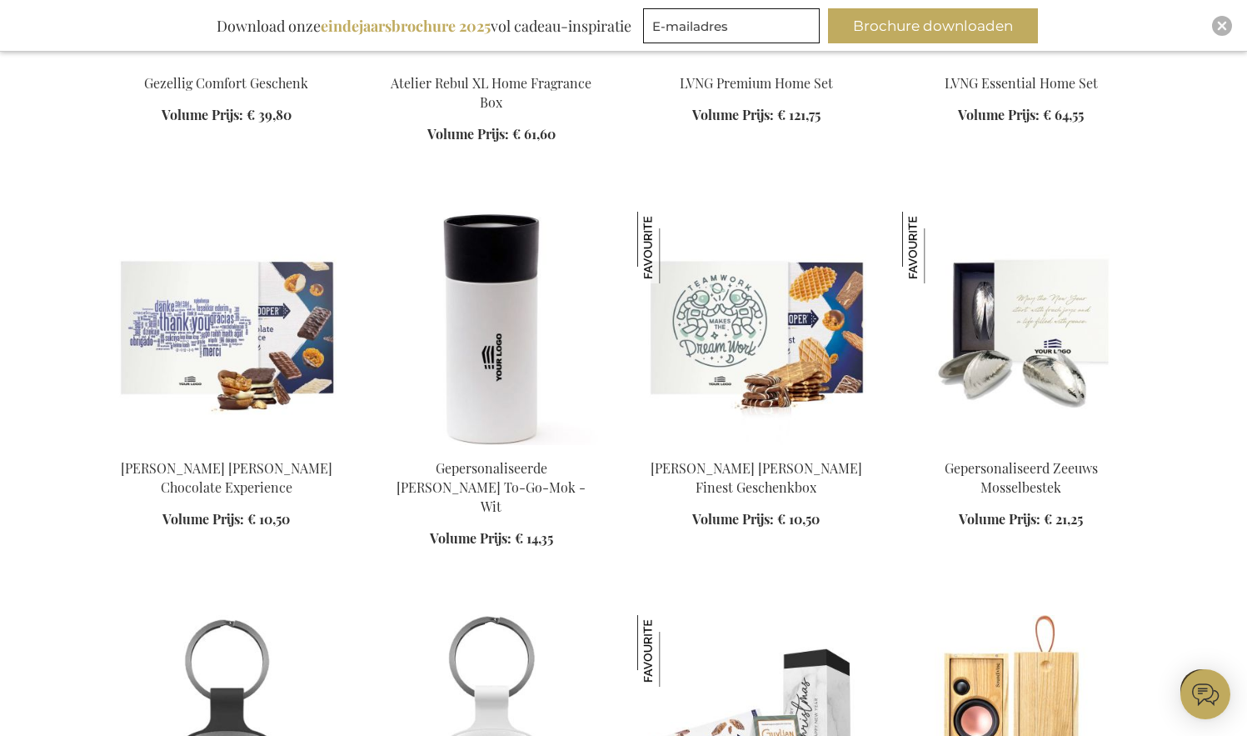
scroll to position [11997, 0]
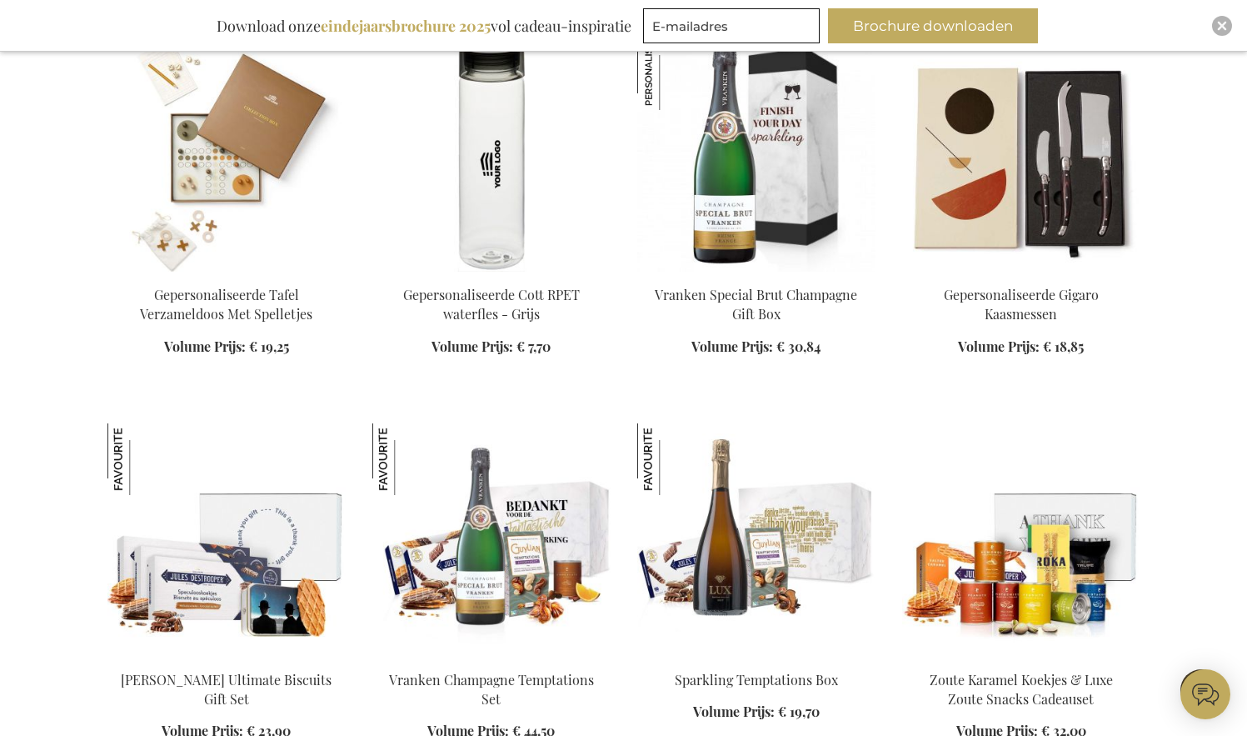
scroll to position [12842, 0]
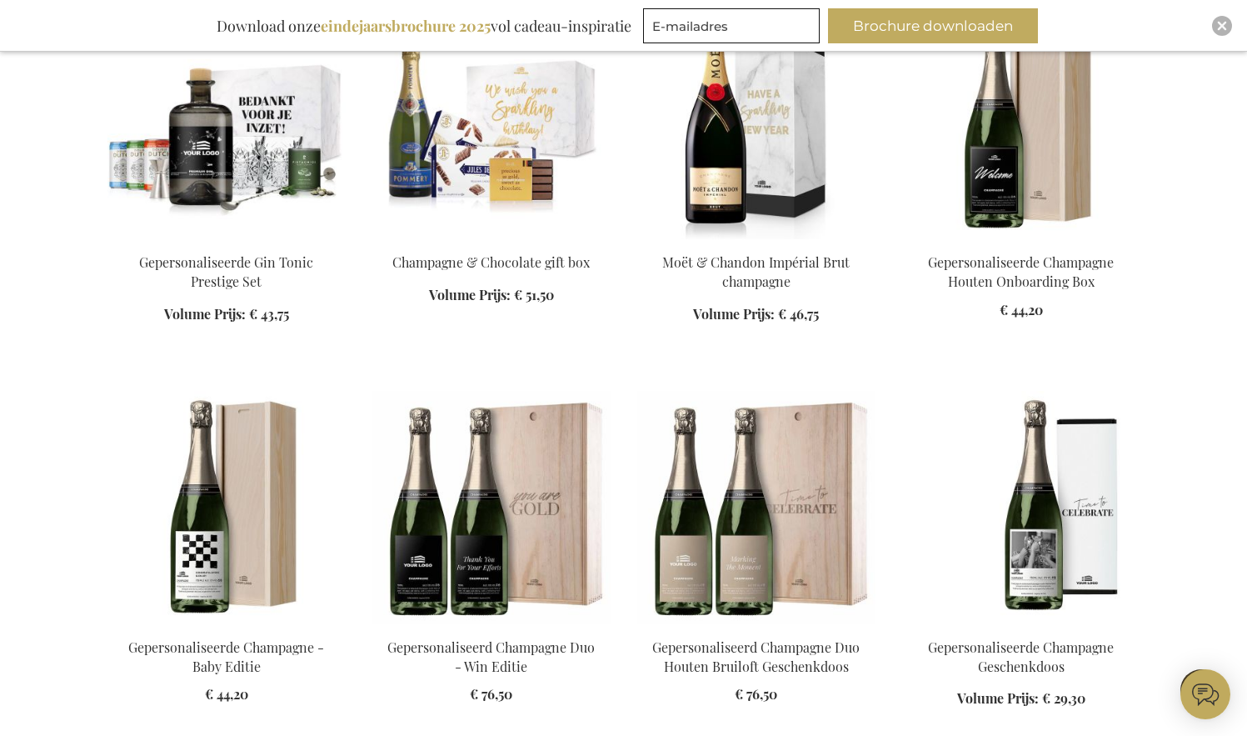
scroll to position [19963, 0]
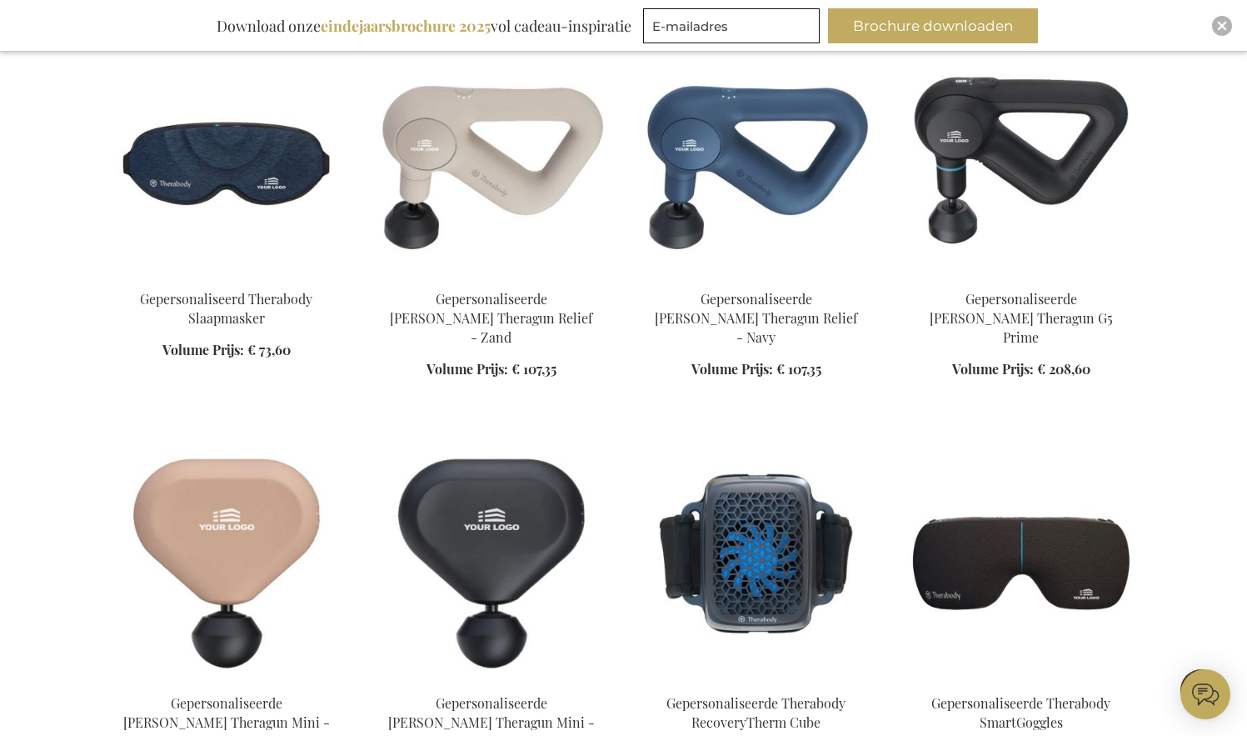
scroll to position [24736, 0]
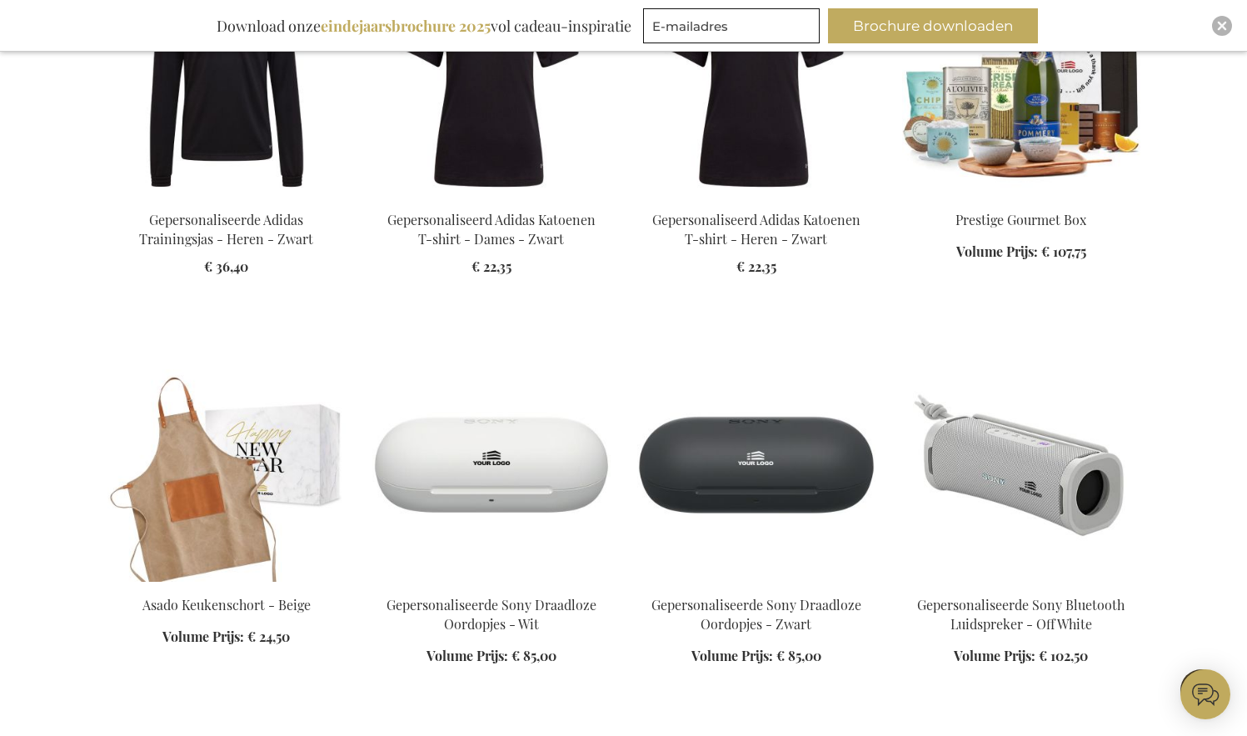
scroll to position [28327, 0]
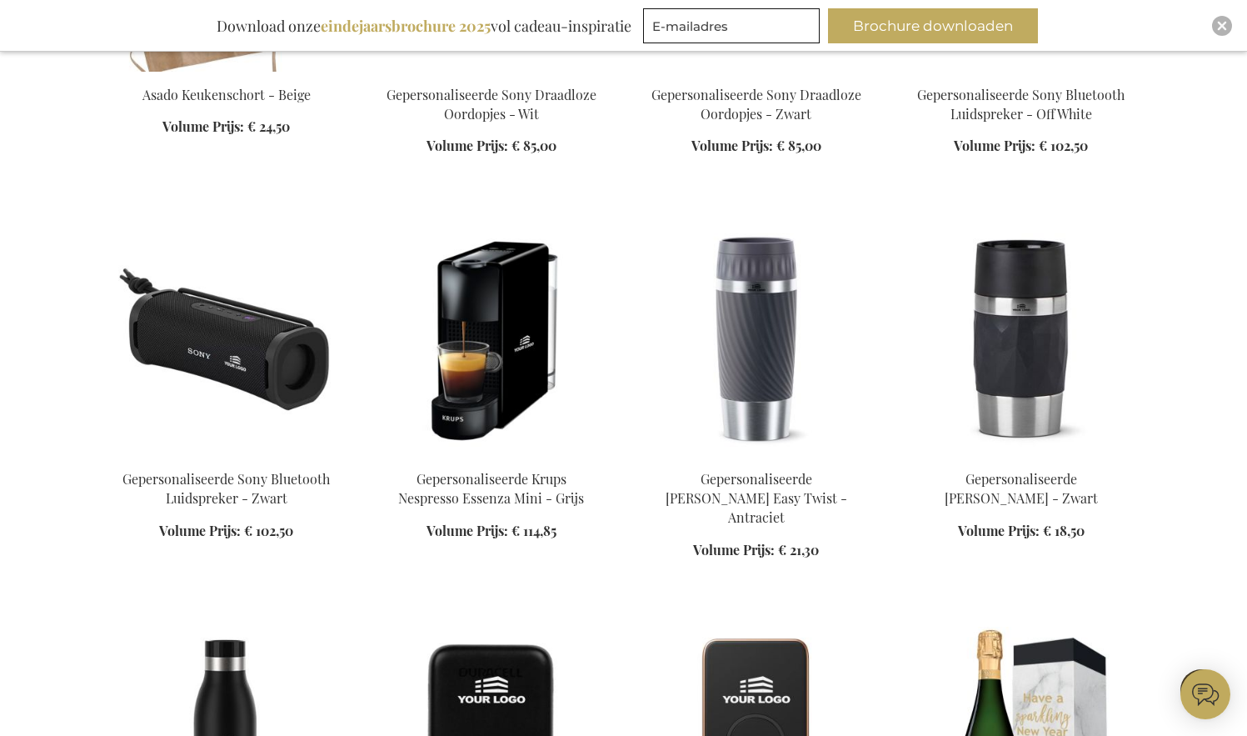
scroll to position [28299, 0]
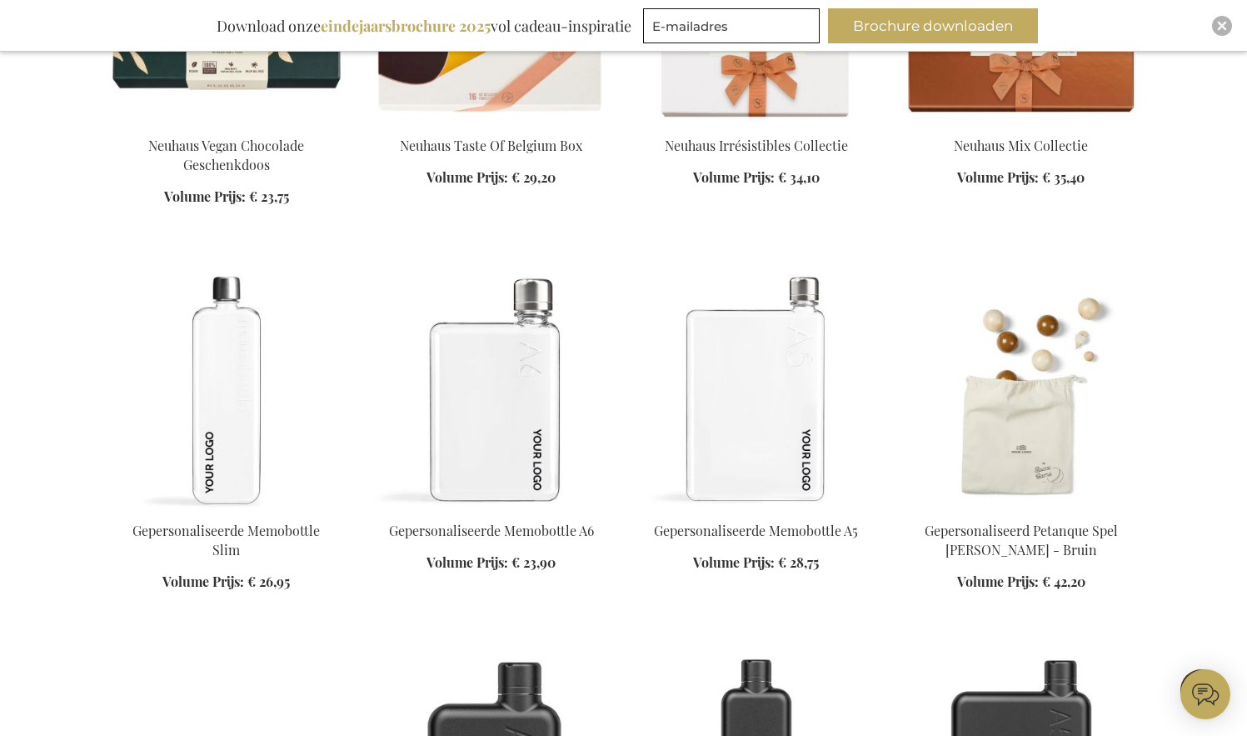
scroll to position [34817, 0]
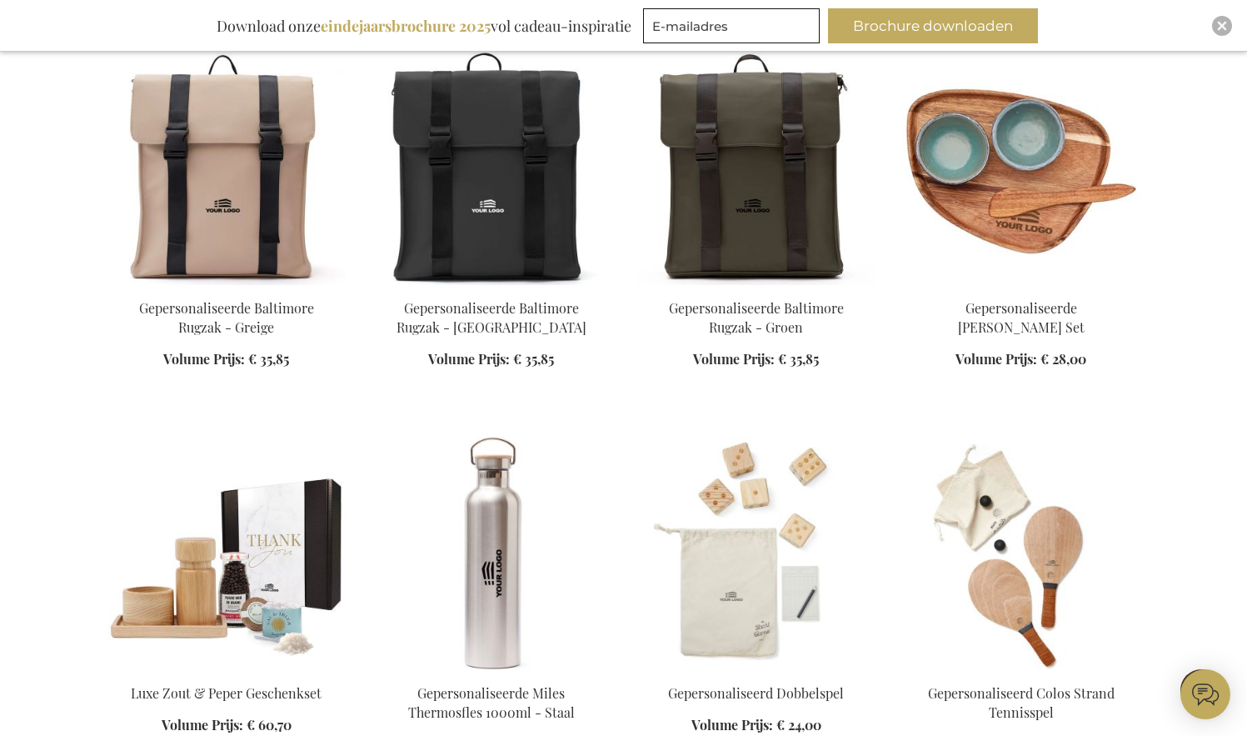
scroll to position [41685, 0]
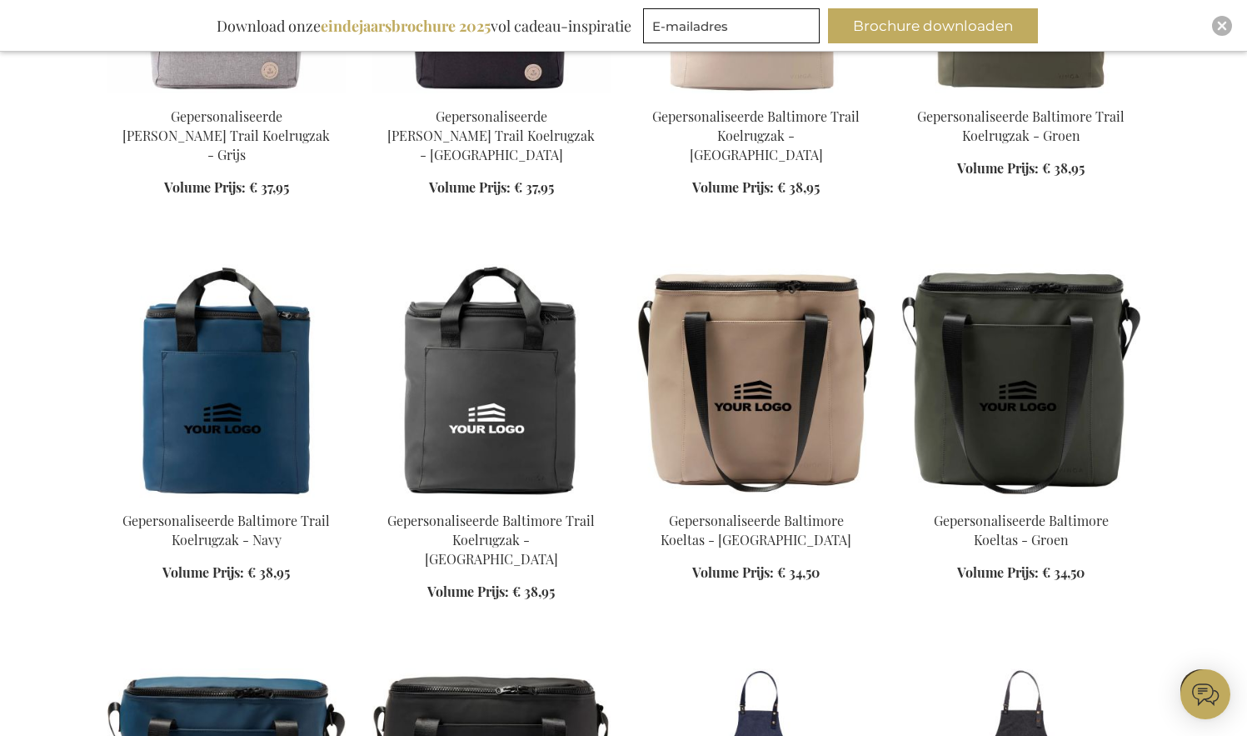
scroll to position [46004, 0]
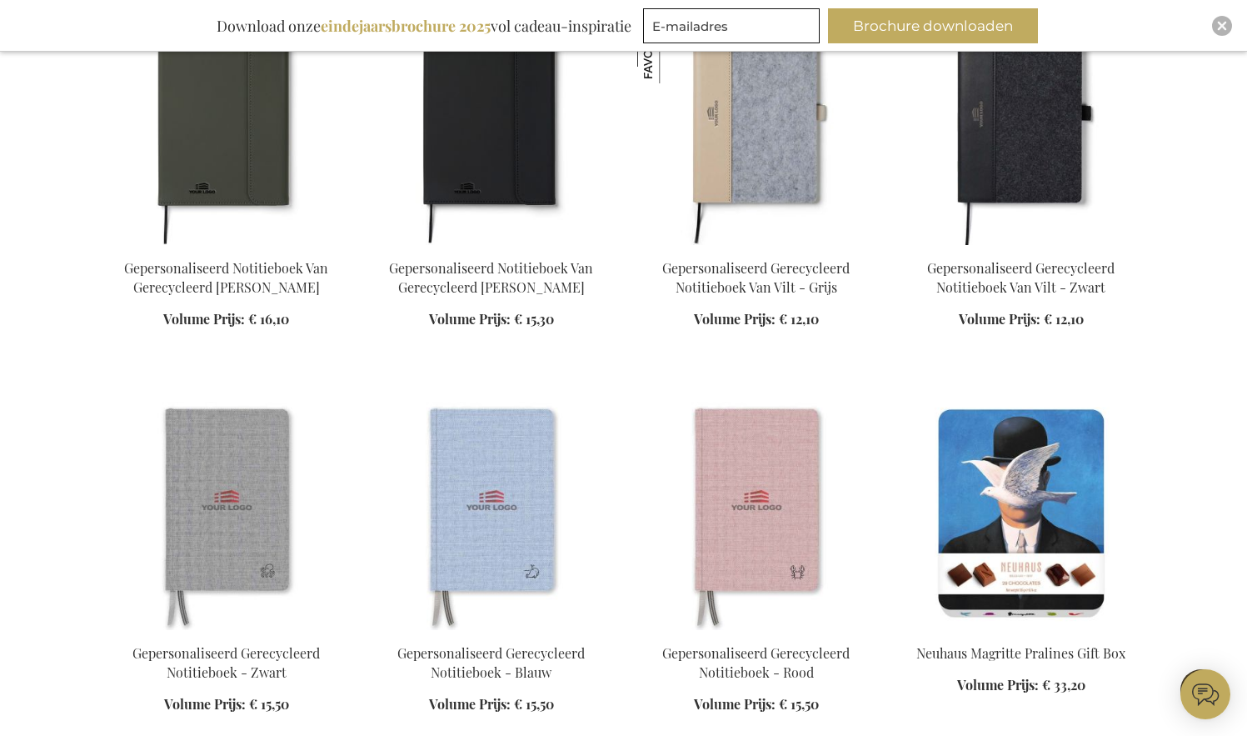
scroll to position [48565, 0]
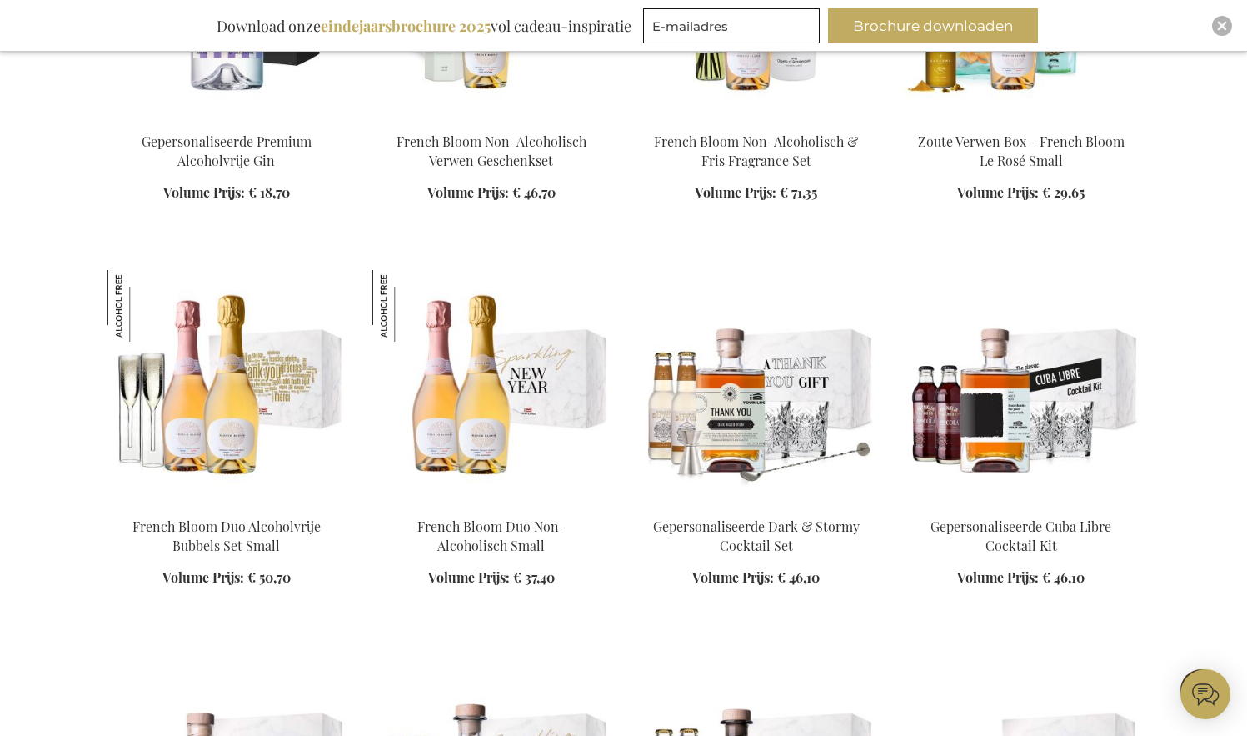
scroll to position [54151, 0]
